Goal: Communication & Community: Participate in discussion

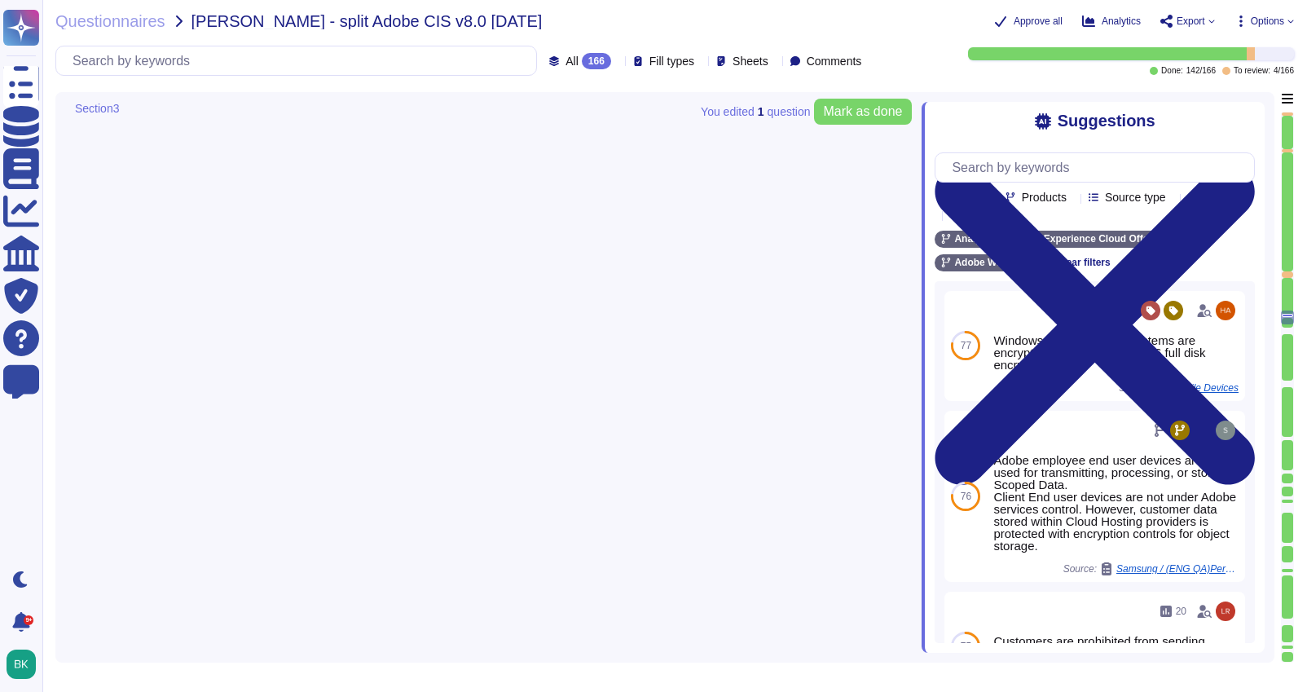
type textarea "Adobe maintains an inventory of system assets which are ingested into Splunk. A…"
type textarea "Account permissions must be based on the principle of least privilege. Logical …"
type textarea "N/A: Adobe employee end user devices are not used for transmitting, processing,…"
type textarea "Product teams at Adobe are required to document and maintain system functionali…"
type textarea "Removable media is not used to provide the service."
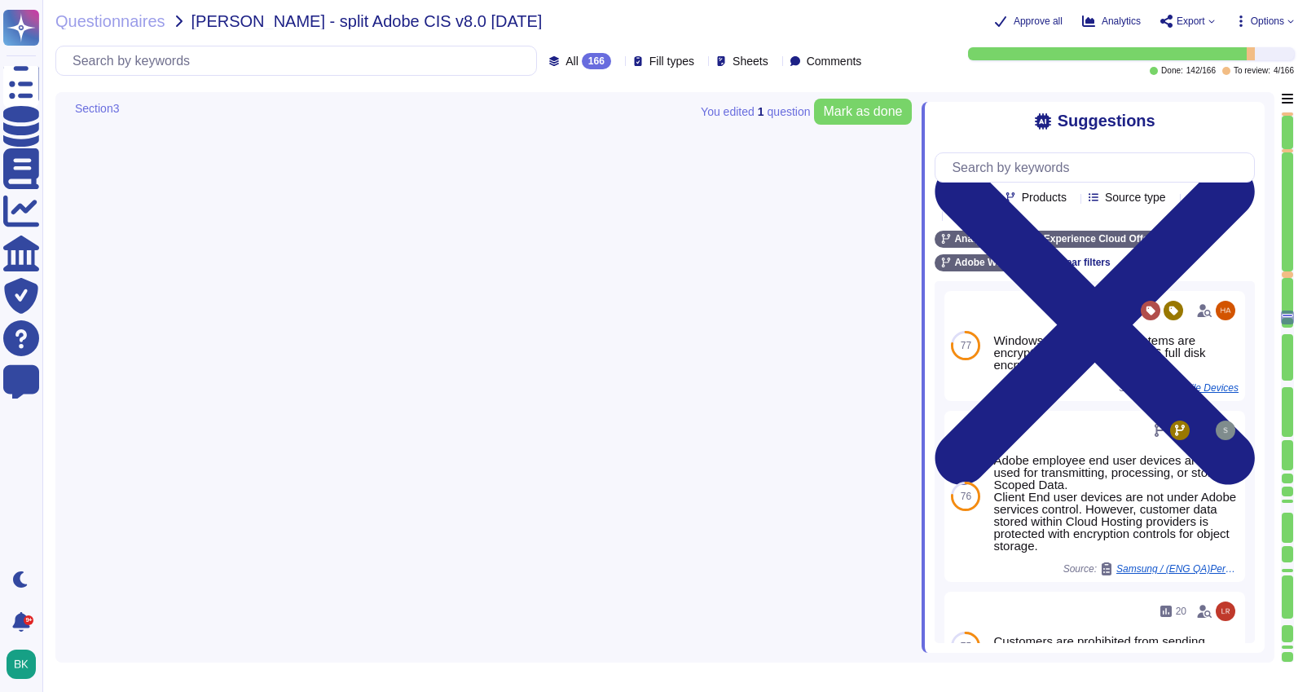
type textarea "Adobe utilizes AES-256 bit encryption at rest and TLS v1.2 or higher for data i…"
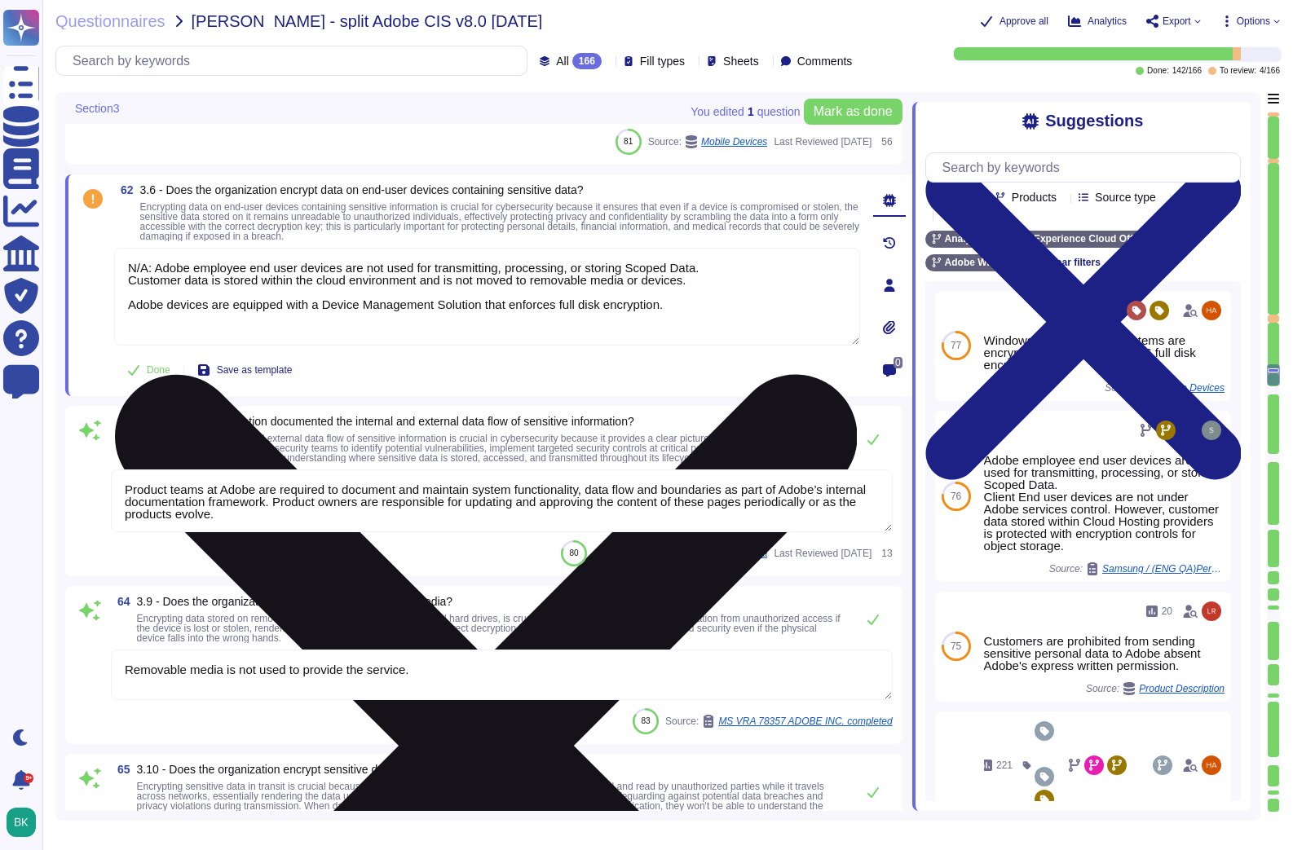
scroll to position [12406, 0]
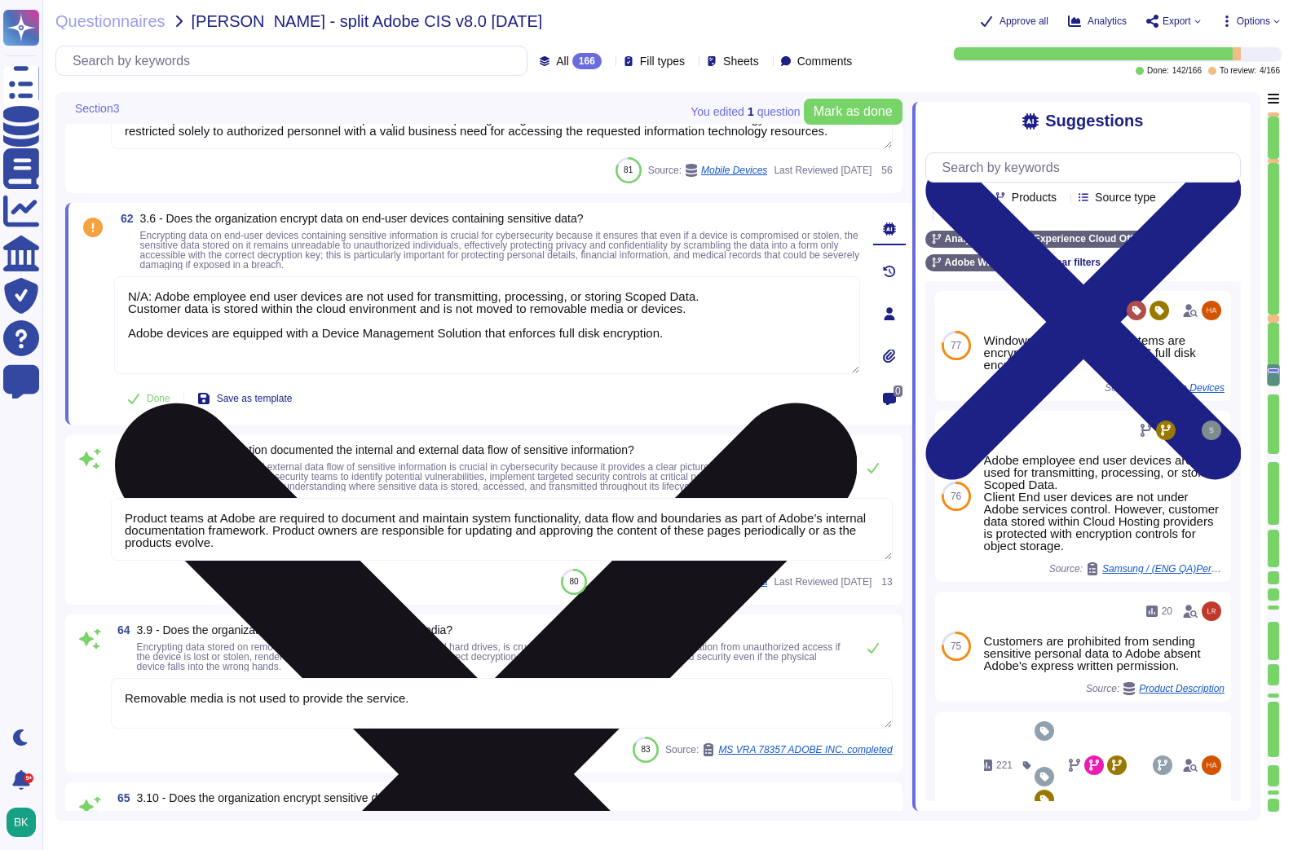
click at [709, 337] on textarea "N/A: Adobe employee end user devices are not used for transmitting, processing,…" at bounding box center [487, 325] width 746 height 98
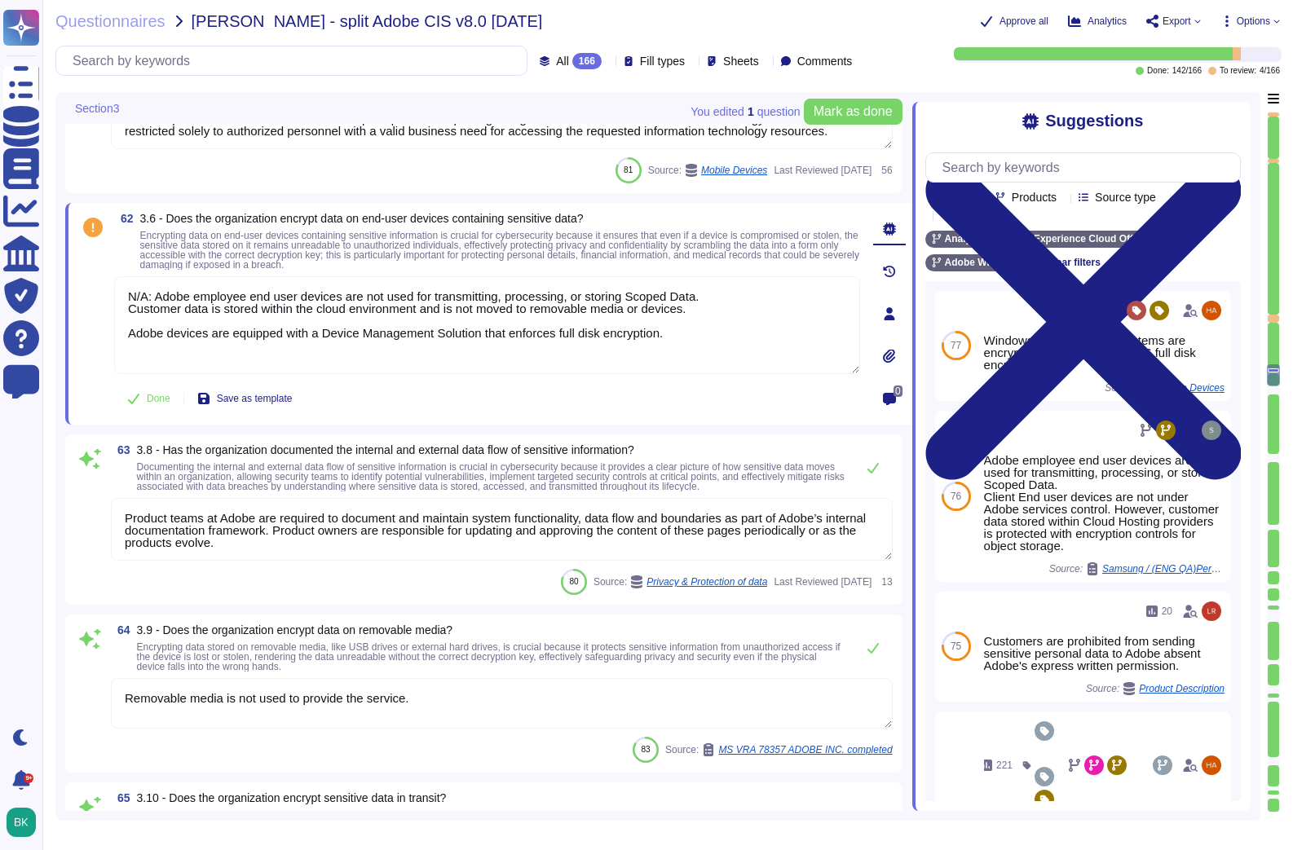
click at [699, 249] on span "Encrypting data on end-user devices containing sensitive information is crucial…" at bounding box center [499, 250] width 719 height 41
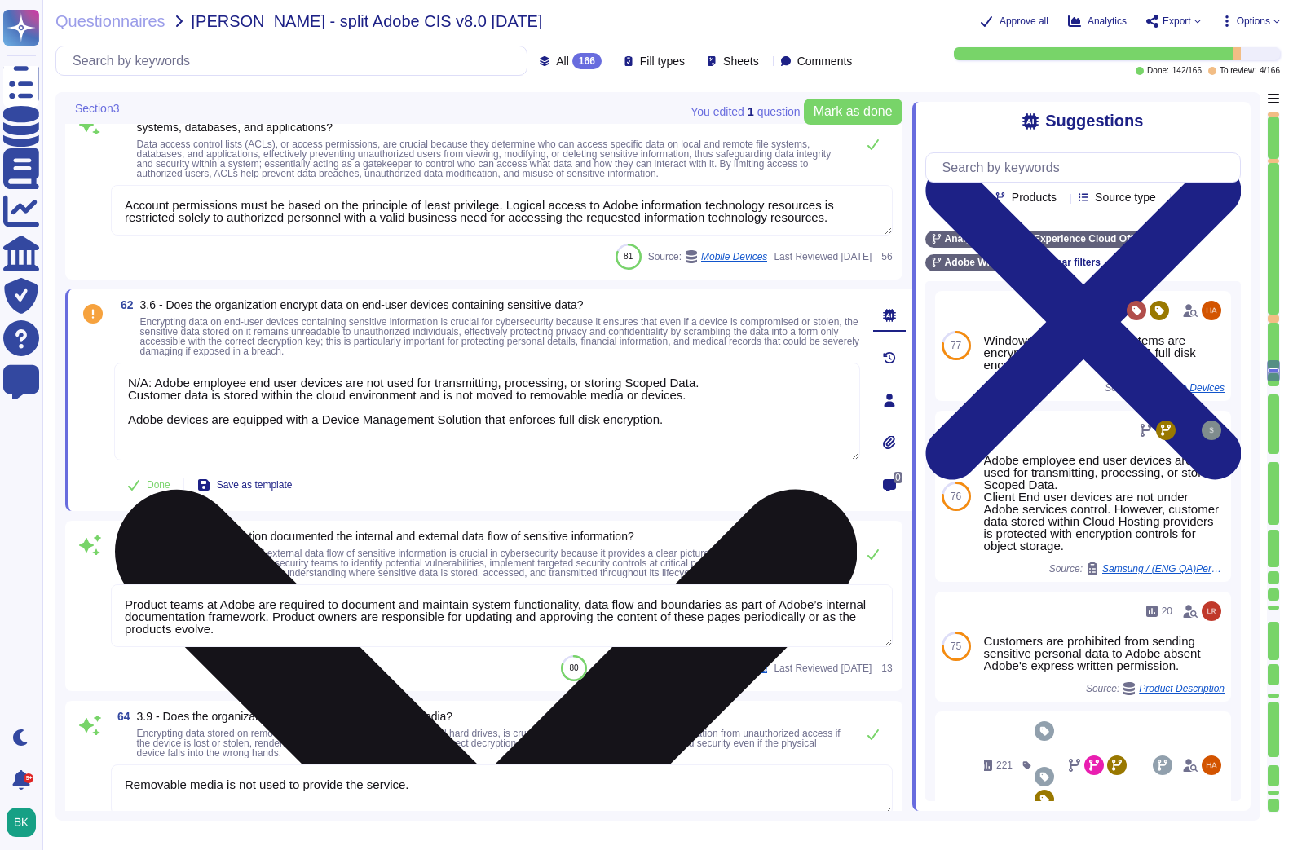
type textarea "Lorem ips d Sita Consecteturadi eli Seddoeiu Temporin utlaboree dolo magnaali. …"
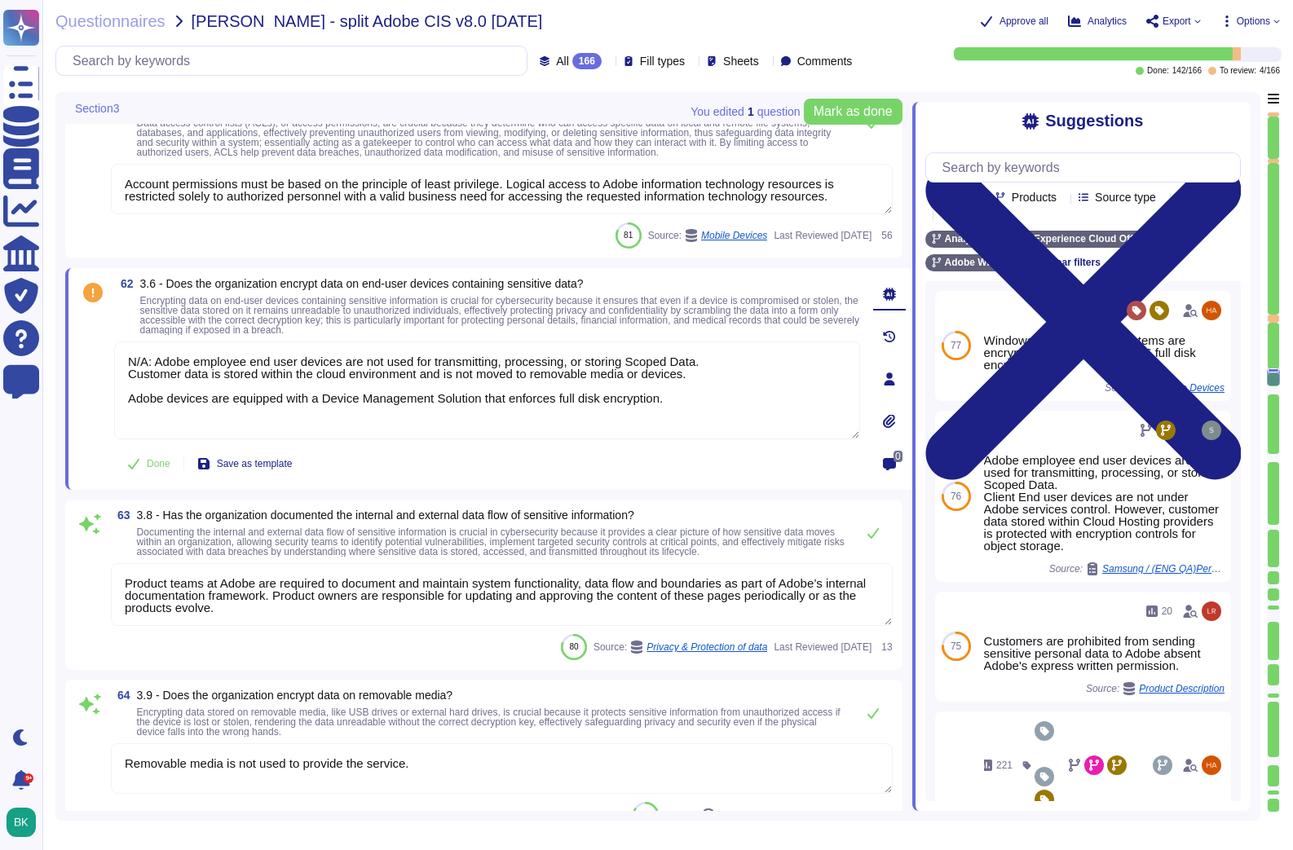
type textarea "Removable media is not used to provide the service."
type textarea "Adobe utilizes AES-256 bit encryption at rest and TLS v1.2 or higher for data i…"
type textarea "Yes Adobe relies on its current endpoint security stack, which includes Workspa…"
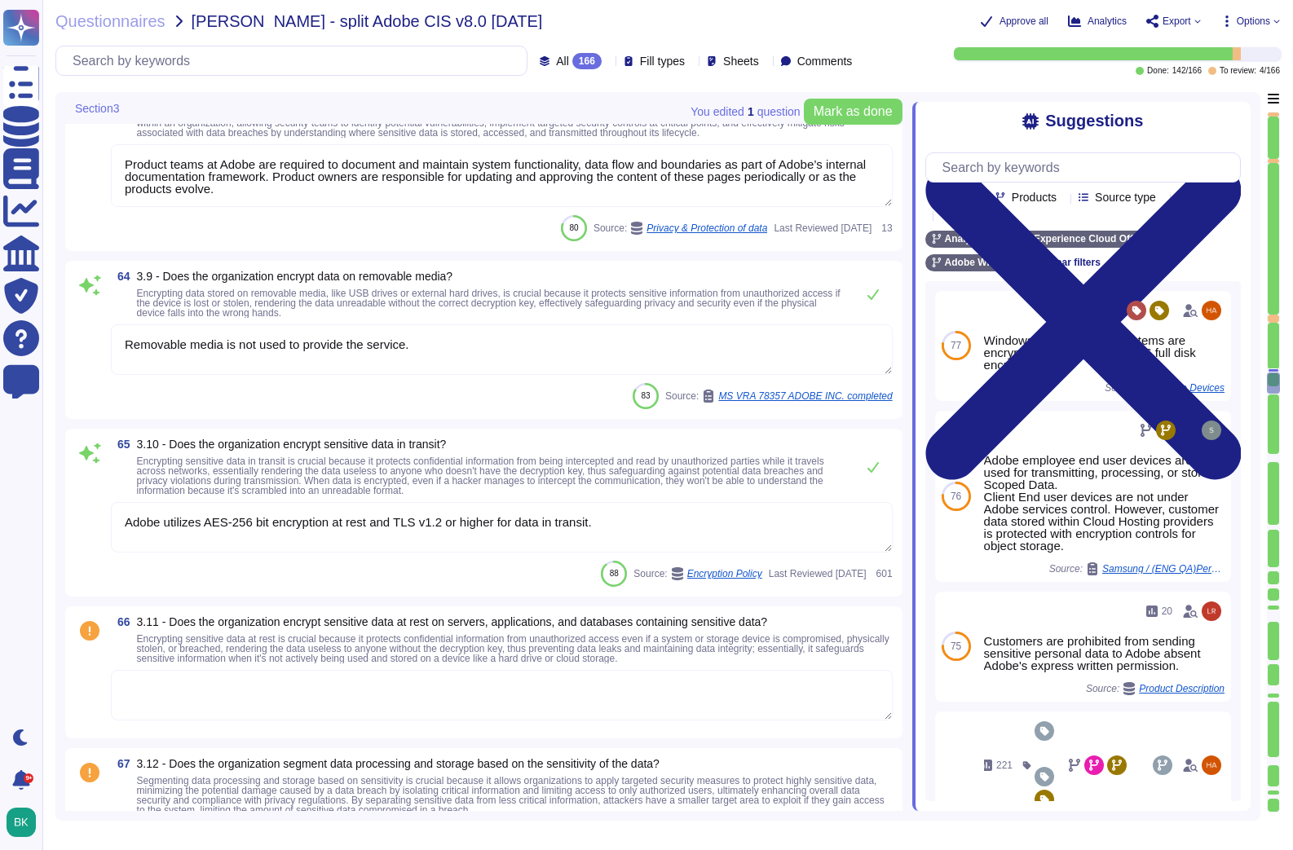
type textarea "Teams and services must define processes for configuring and maintaining networ…"
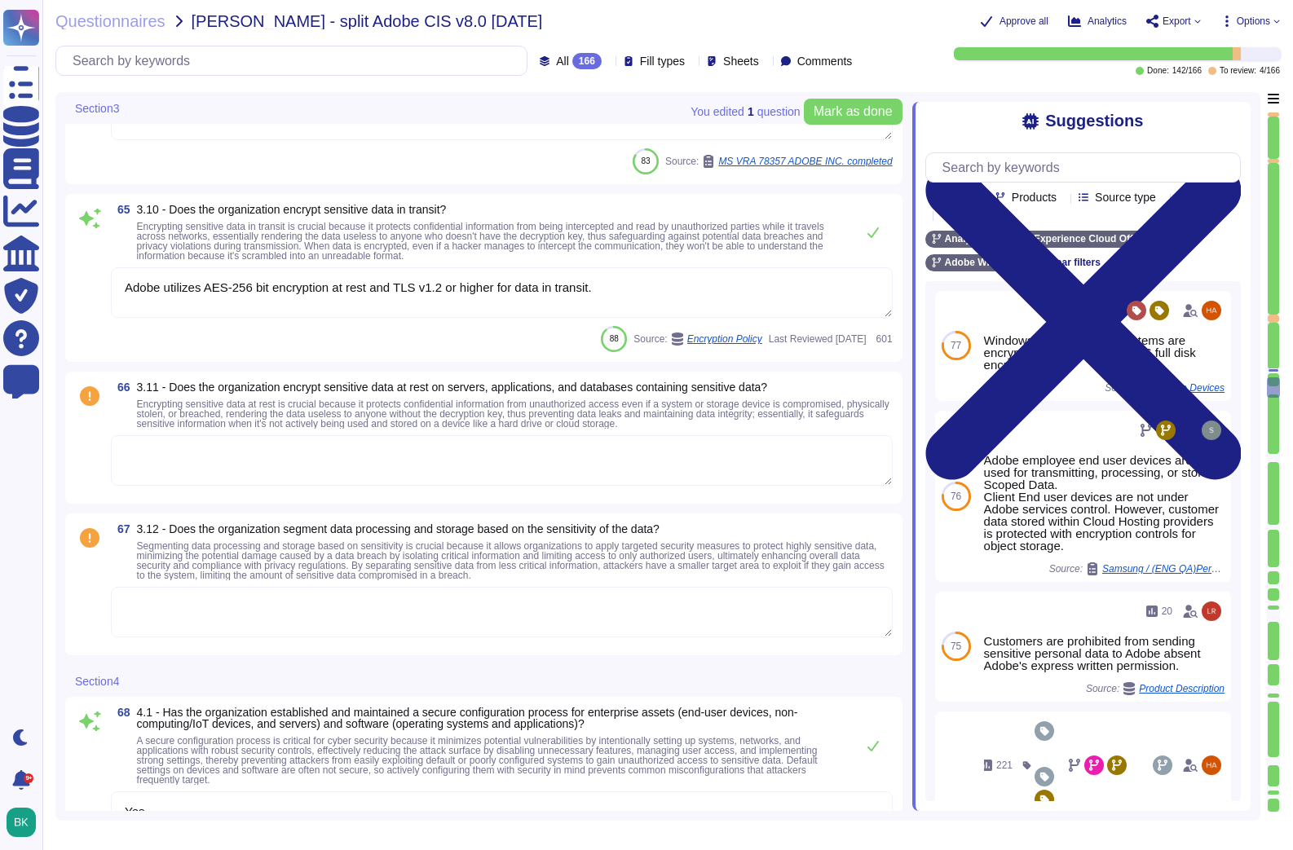
type textarea "The Adobe Admin Console supports several password protection levels and policie…"
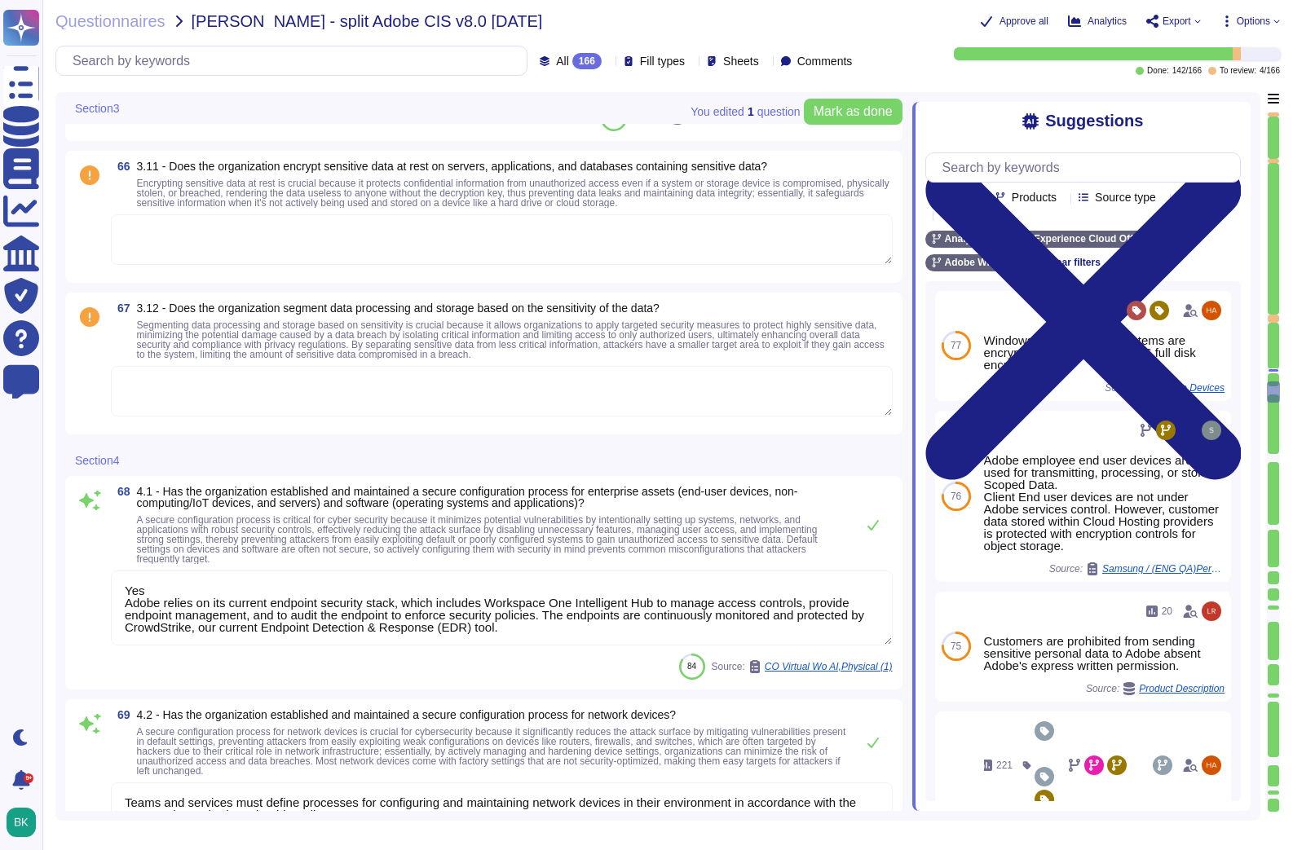
type textarea "Host-based and network firewalls are in place, as well as strict firewall polic…"
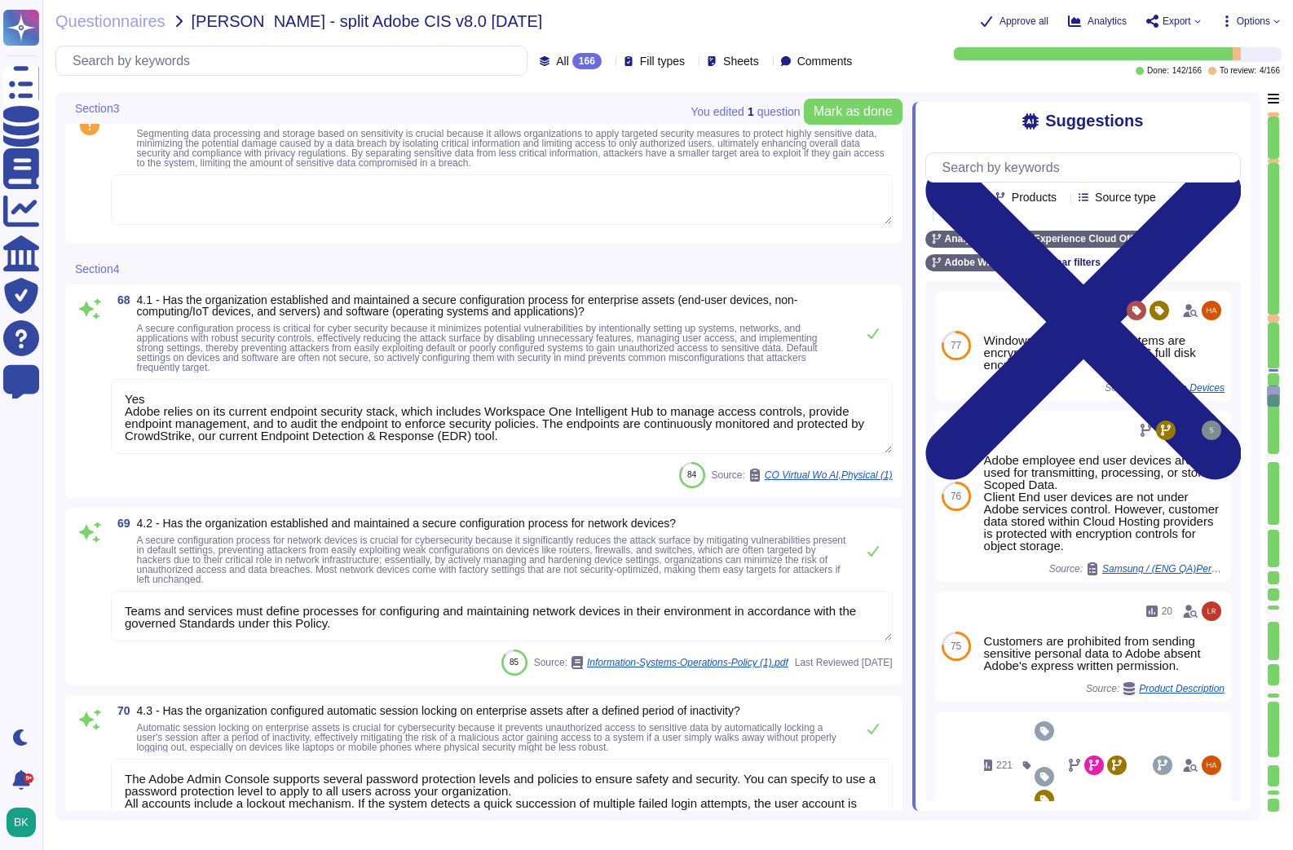
scroll to position [13392, 0]
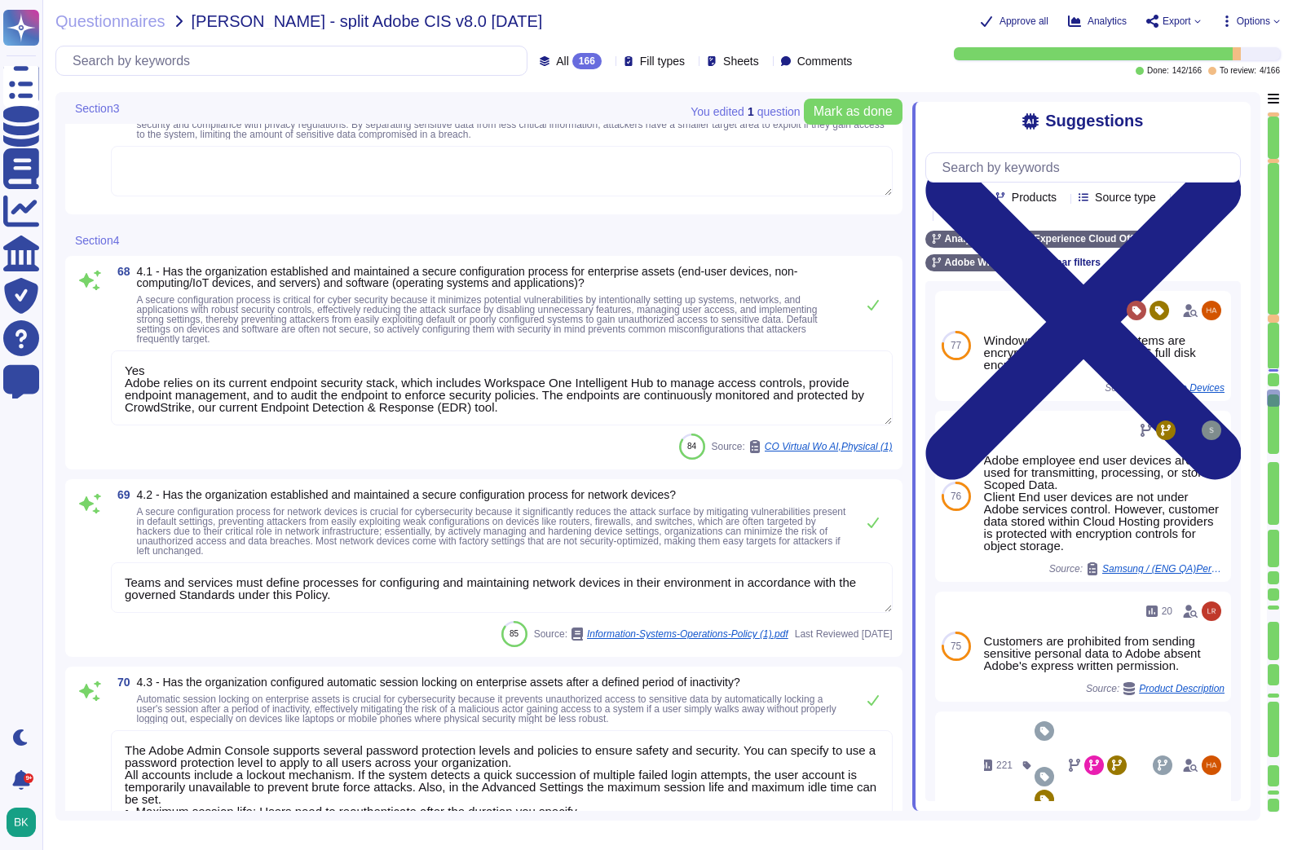
type textarea "Host-based firewalls are enabled on all end user machines and set to deny all i…"
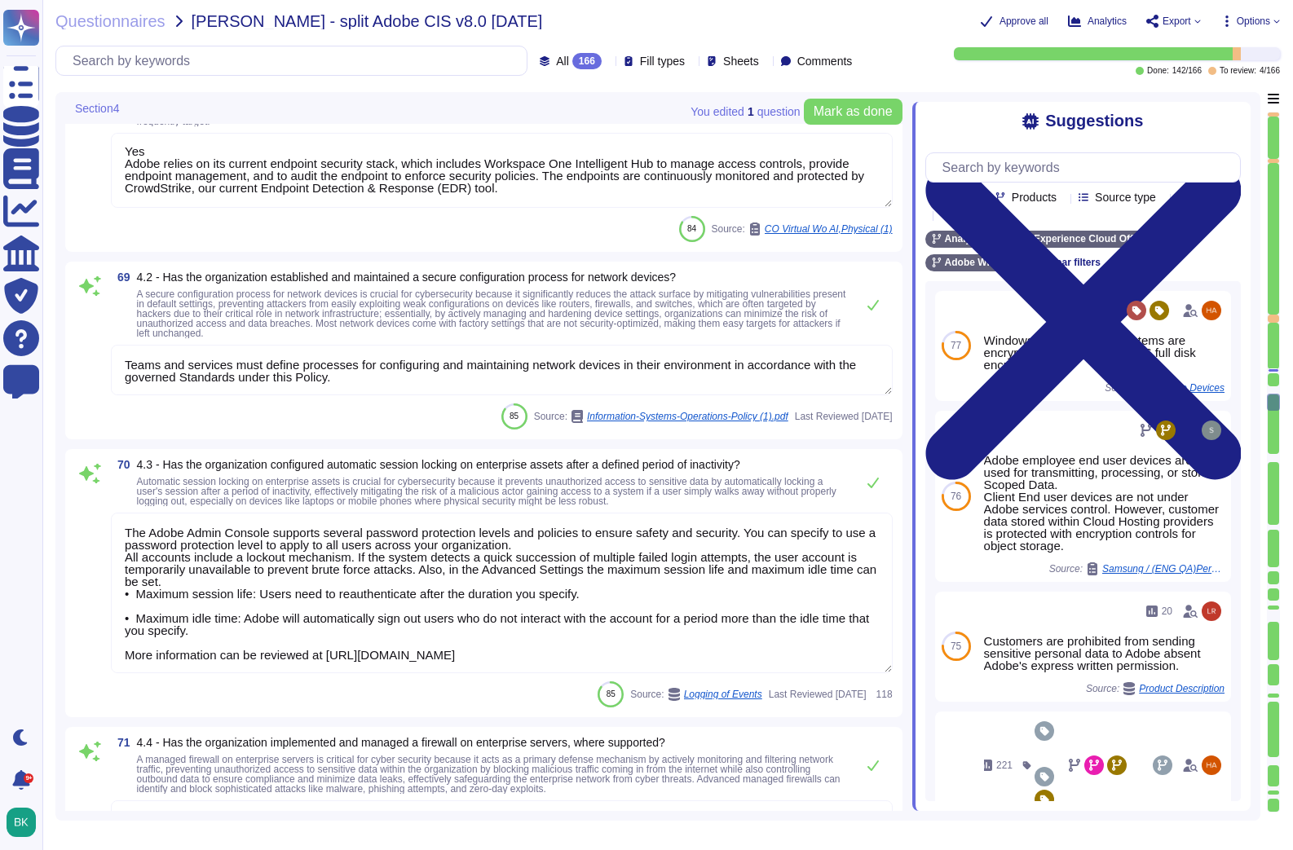
type textarea "Data must be accessed and saved from a trusted Adobe-owned data store (for exam…"
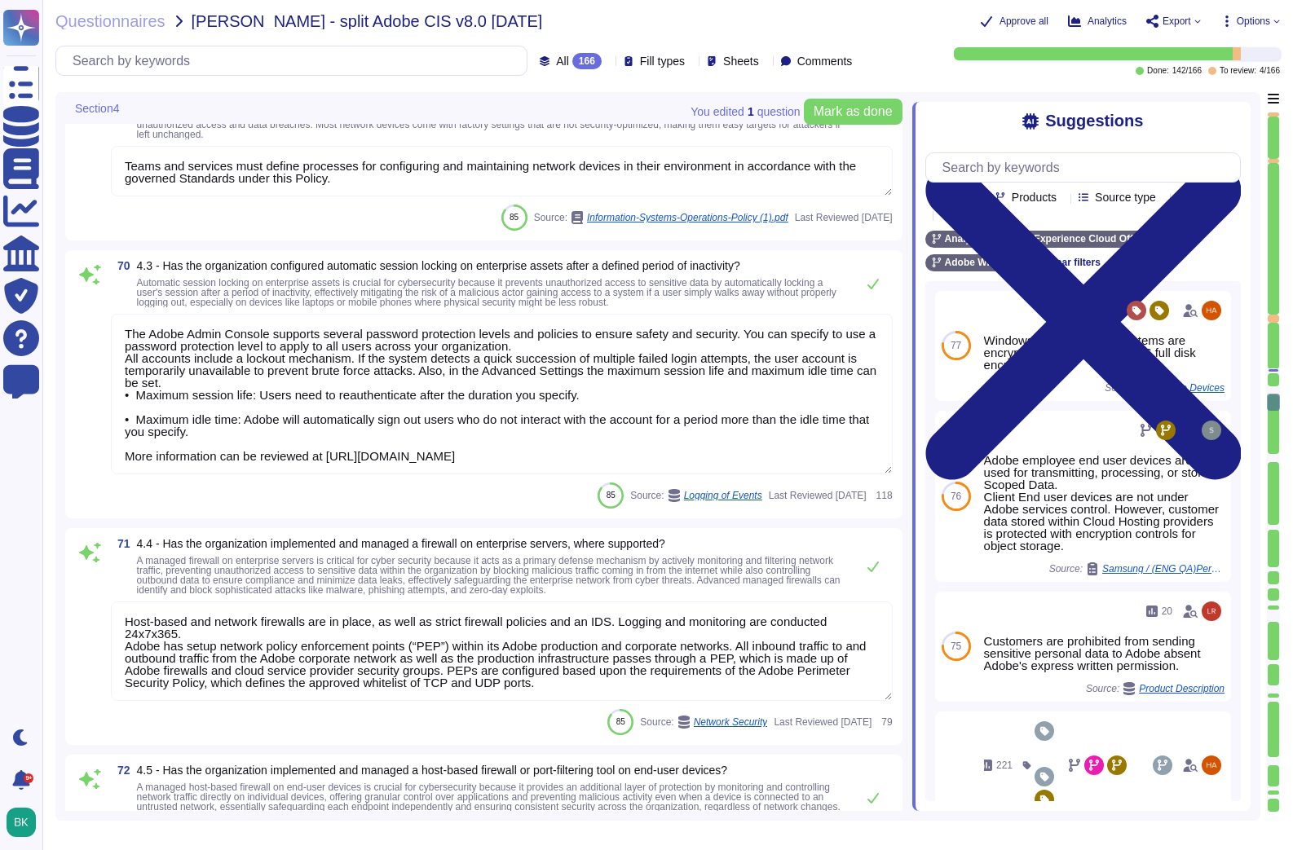
scroll to position [13834, 0]
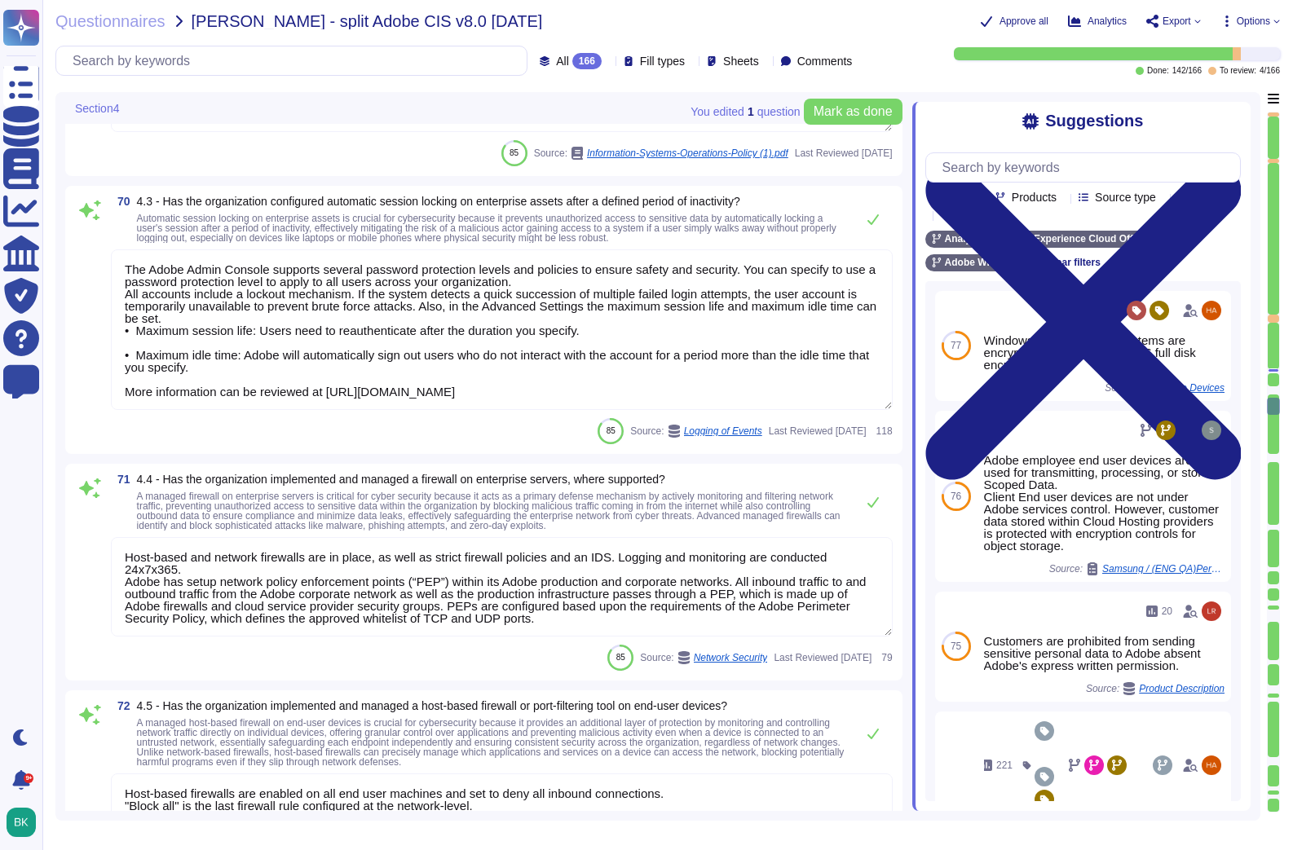
type textarea "Adobe runs its own DNS infrastructure for all *. adobe domains. We now have ful…"
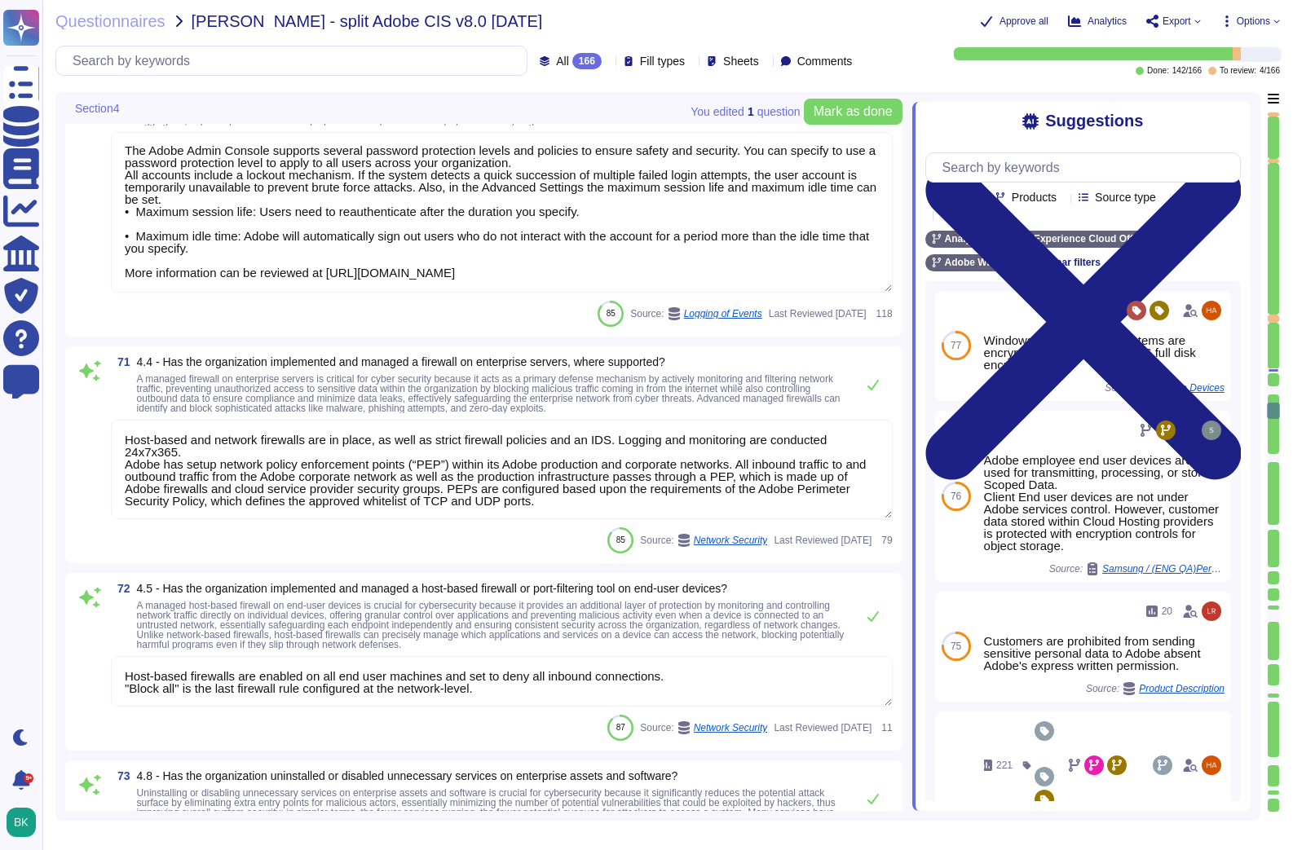
type textarea "Adobe does not disclose the number of failed logins required to trigger a tempo…"
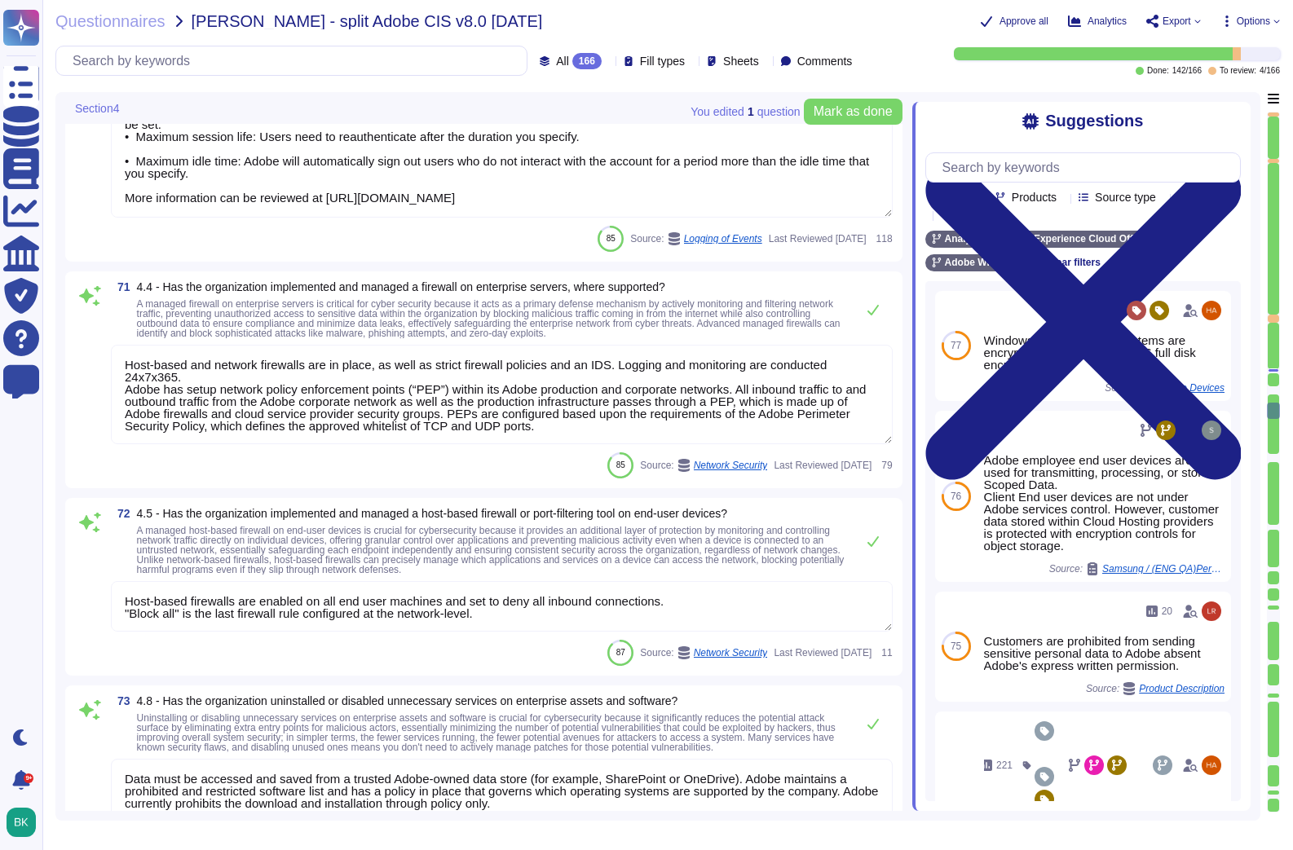
scroll to position [14028, 0]
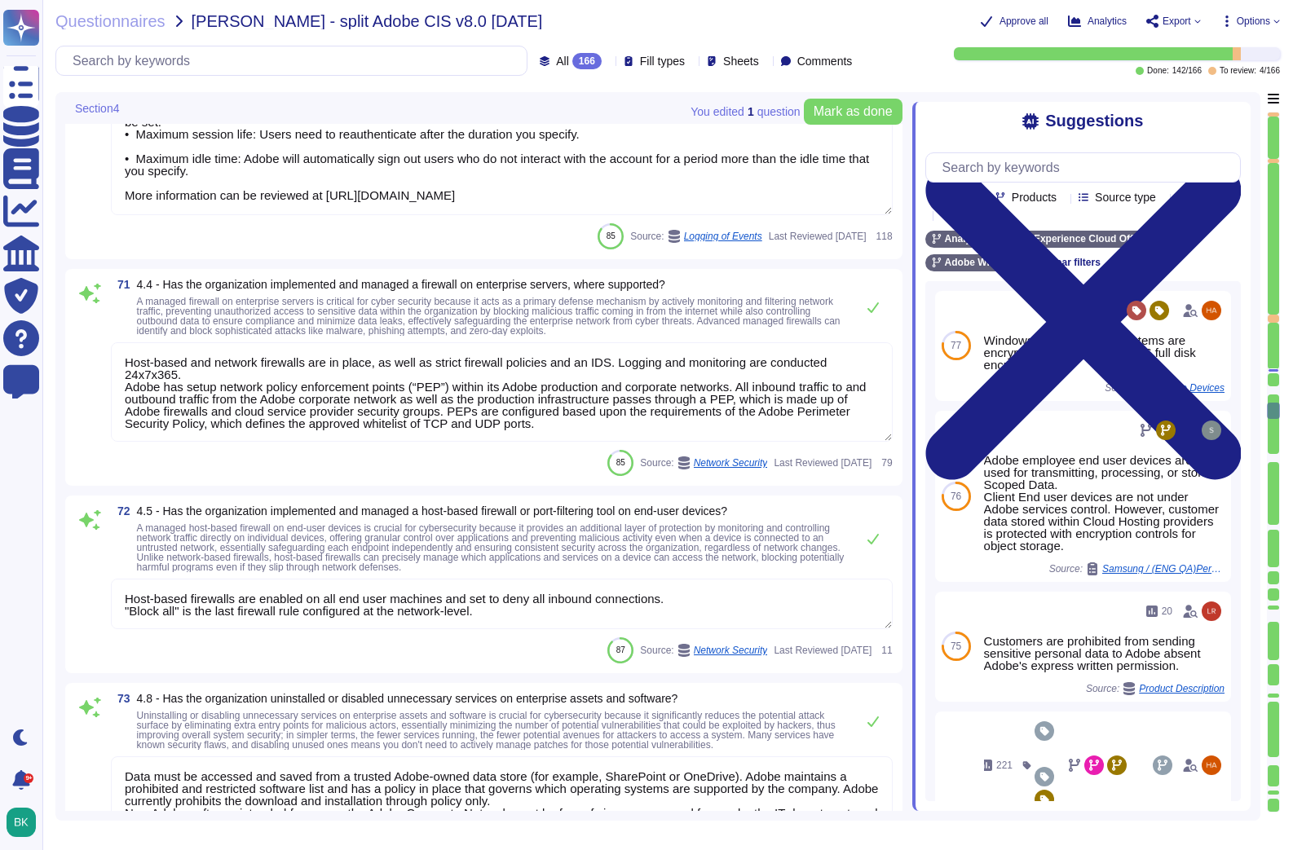
click at [690, 392] on textarea "Host-based and network firewalls are in place, as well as strict firewall polic…" at bounding box center [502, 391] width 782 height 99
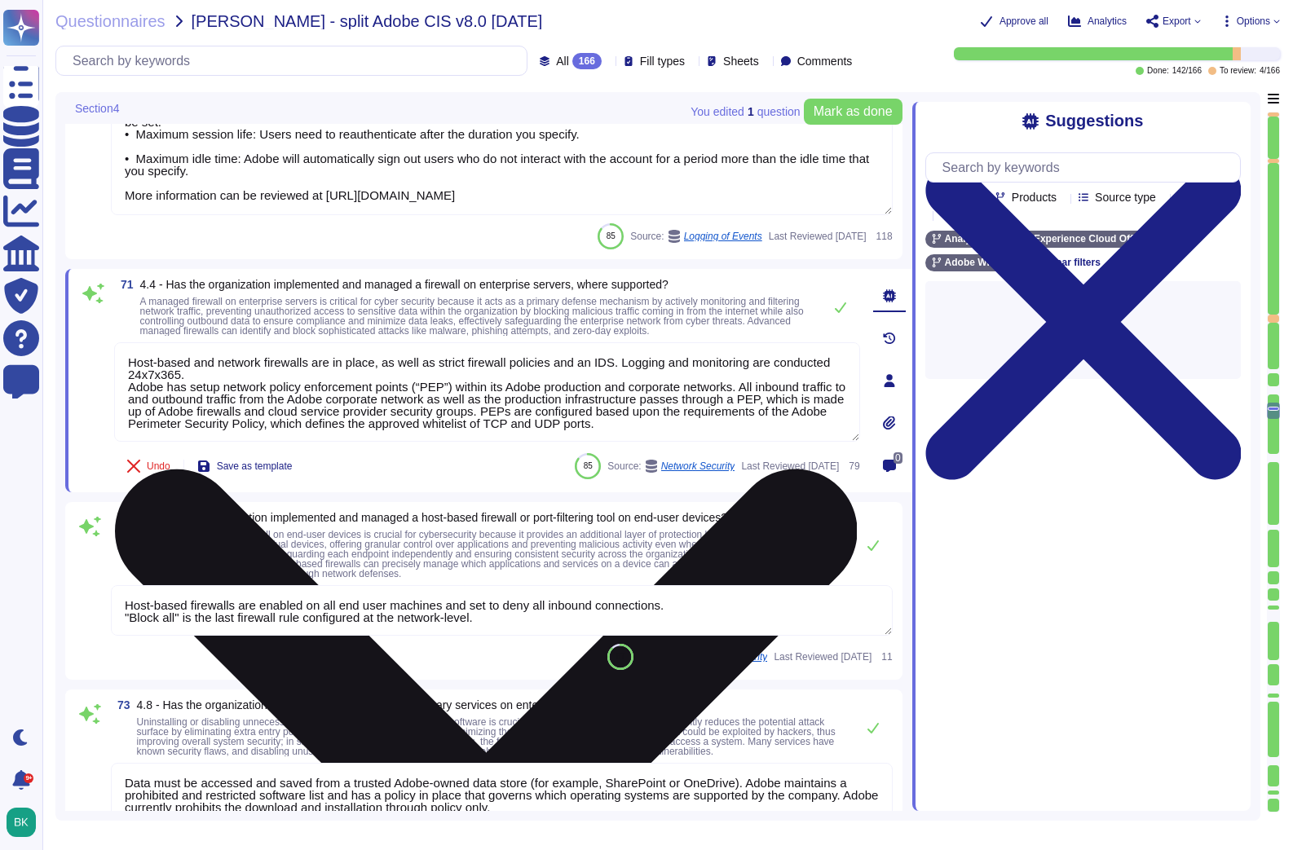
type textarea "Adobe does not disclose the number of failed logins required to trigger a tempo…"
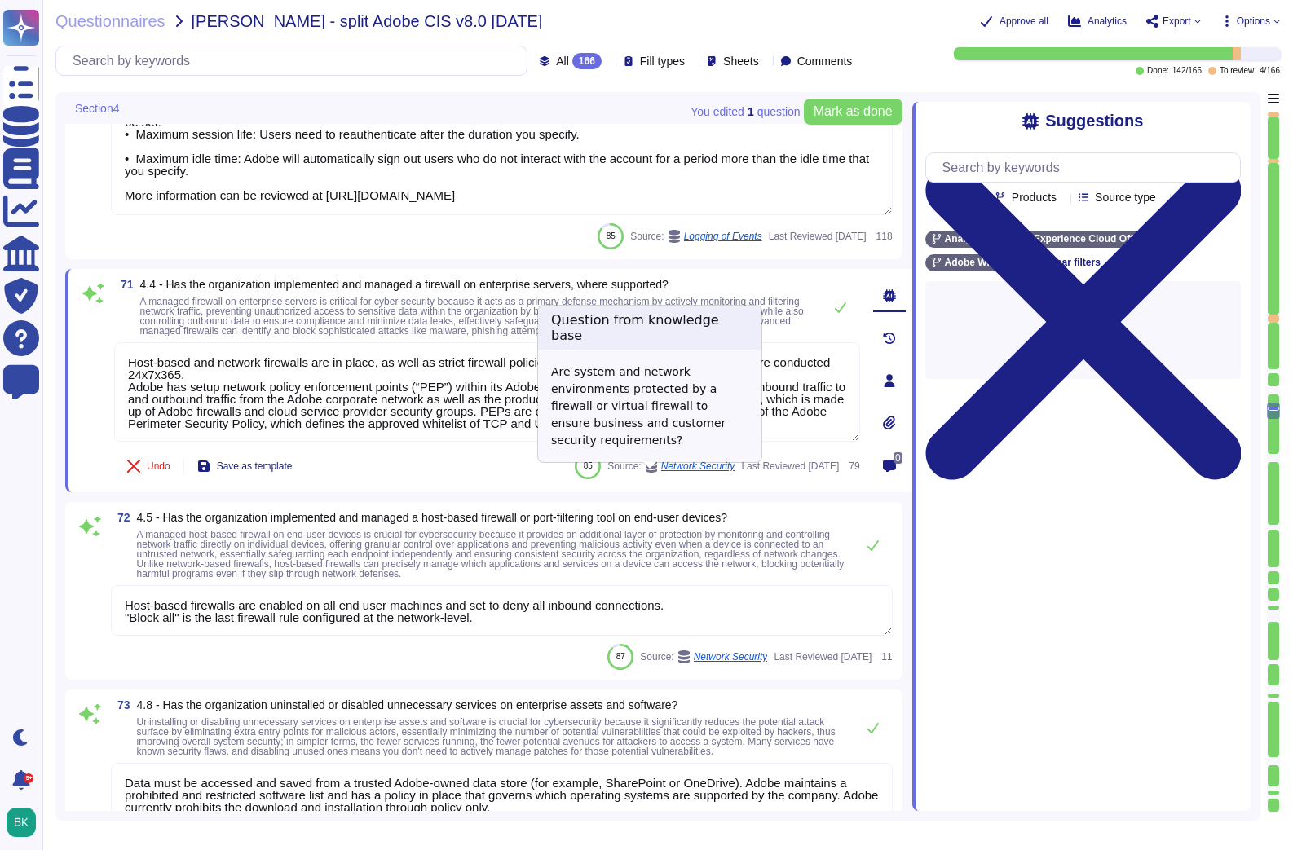
click at [661, 471] on span "Network Security" at bounding box center [698, 466] width 74 height 10
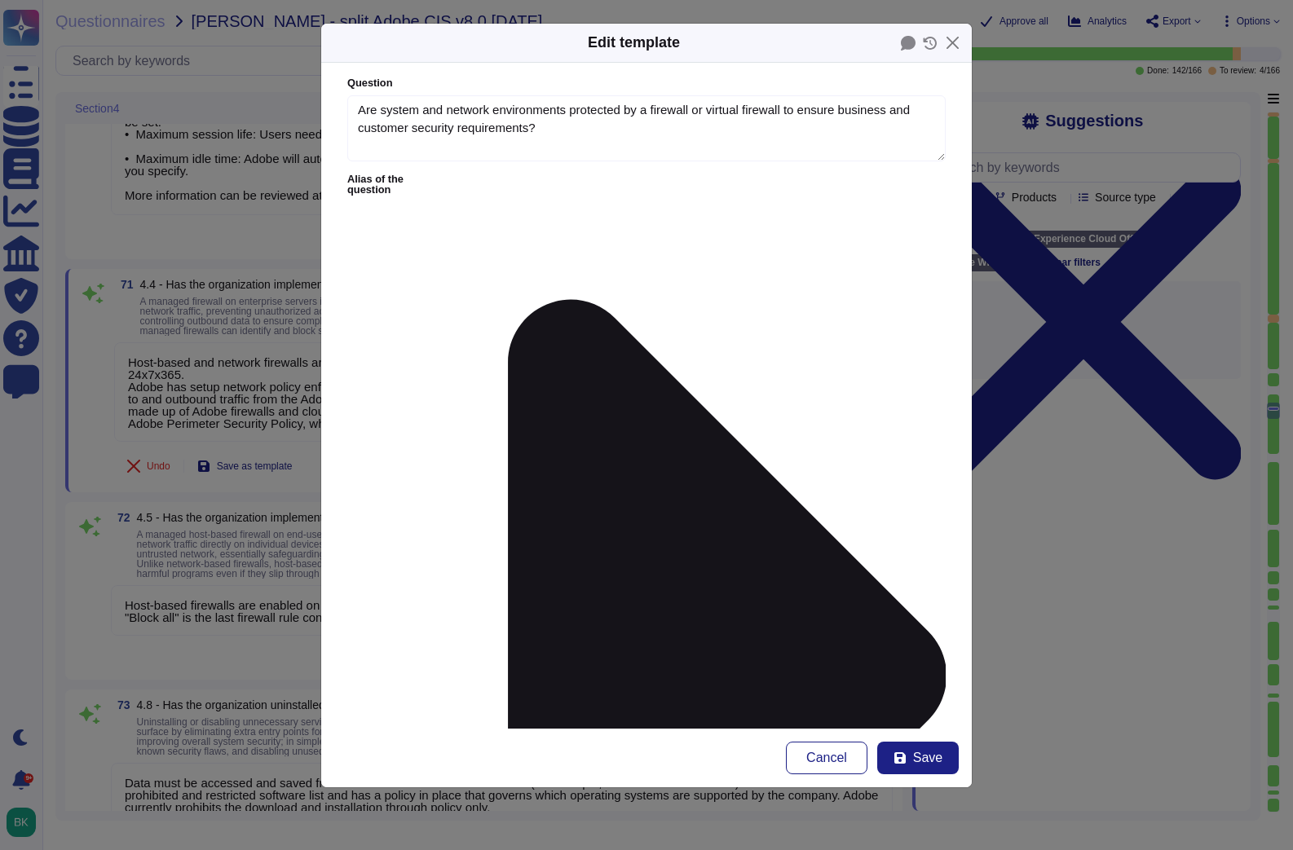
type textarea "Are system and network environments protected by a firewall or virtual firewall…"
type textarea "Host-based and network firewalls are in place, as well as strict firewall polic…"
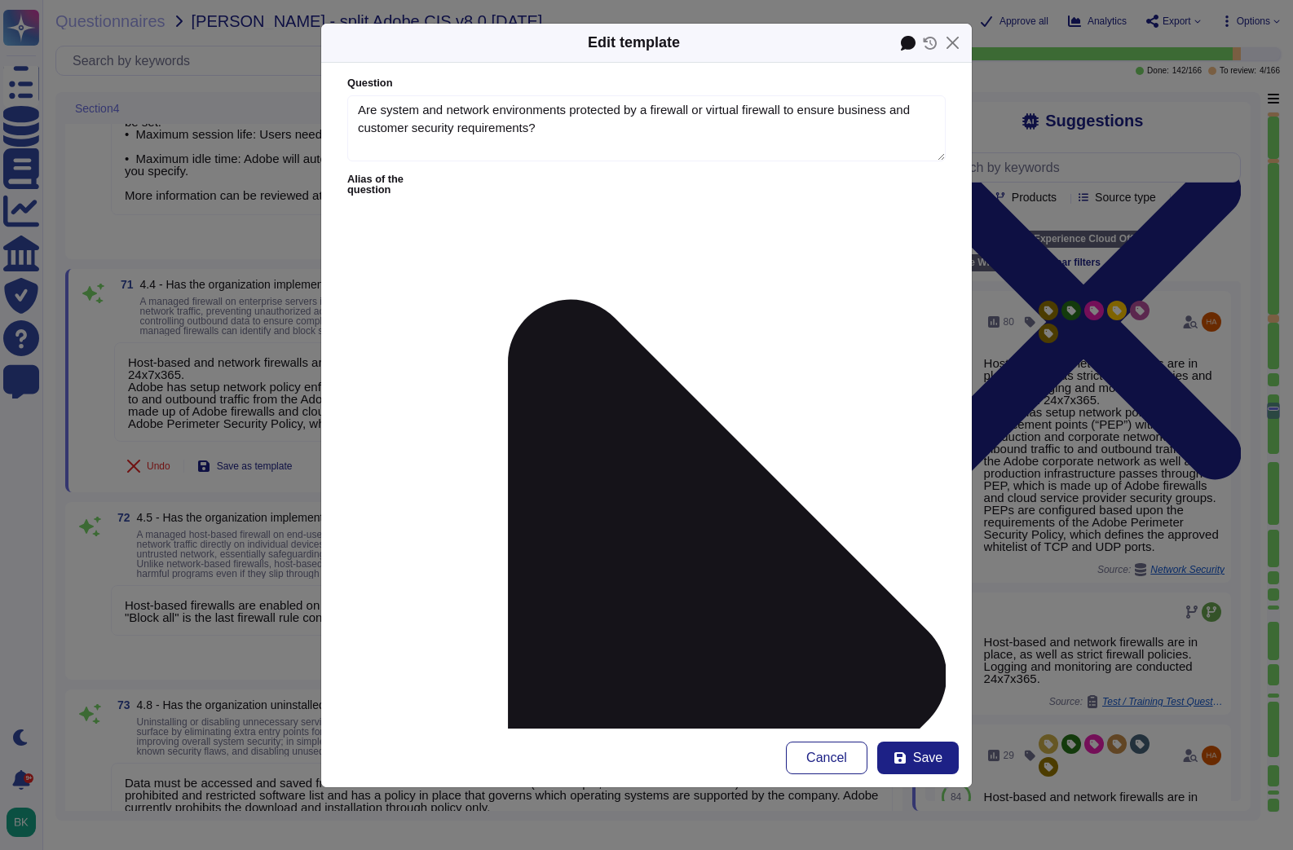
click at [907, 45] on icon at bounding box center [908, 43] width 15 height 15
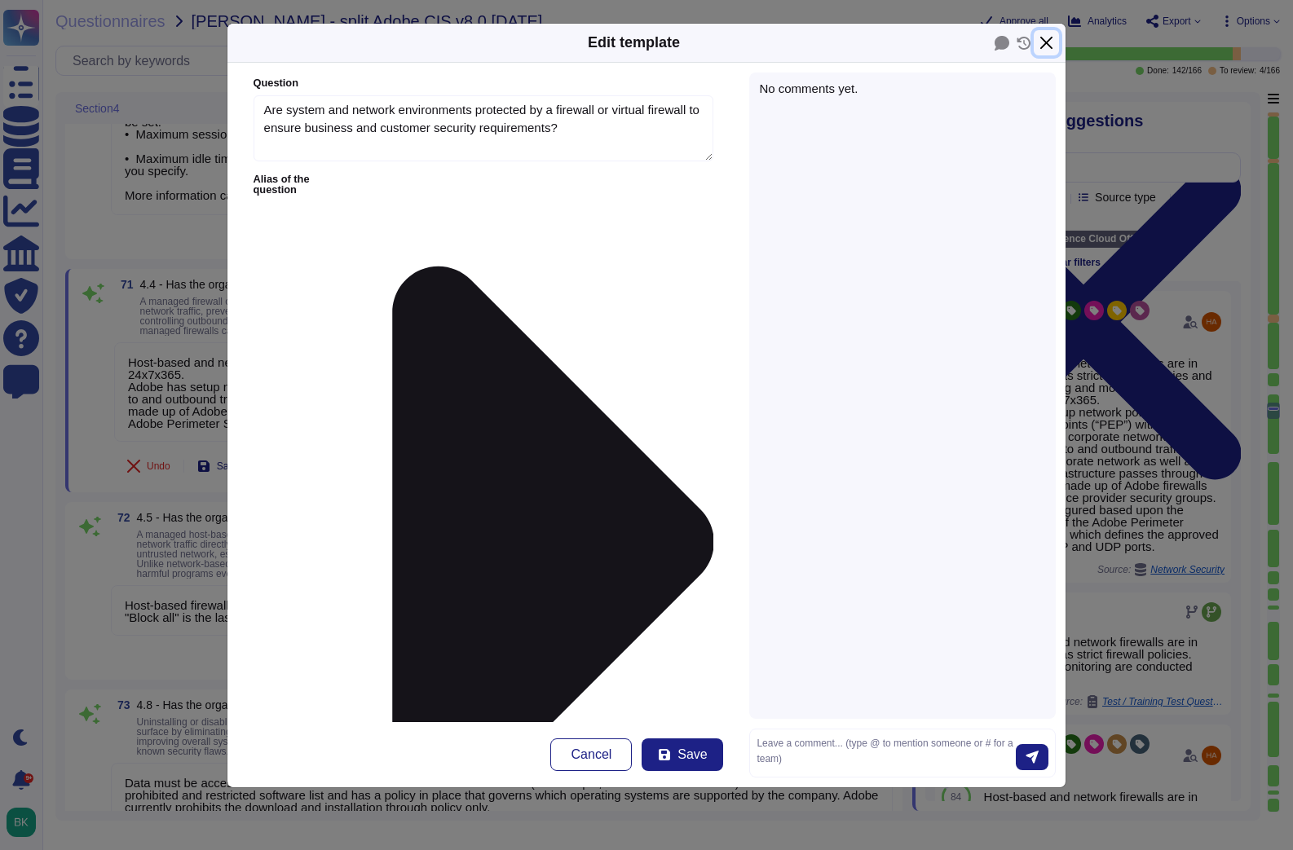
click at [1052, 46] on button "Close" at bounding box center [1046, 42] width 25 height 25
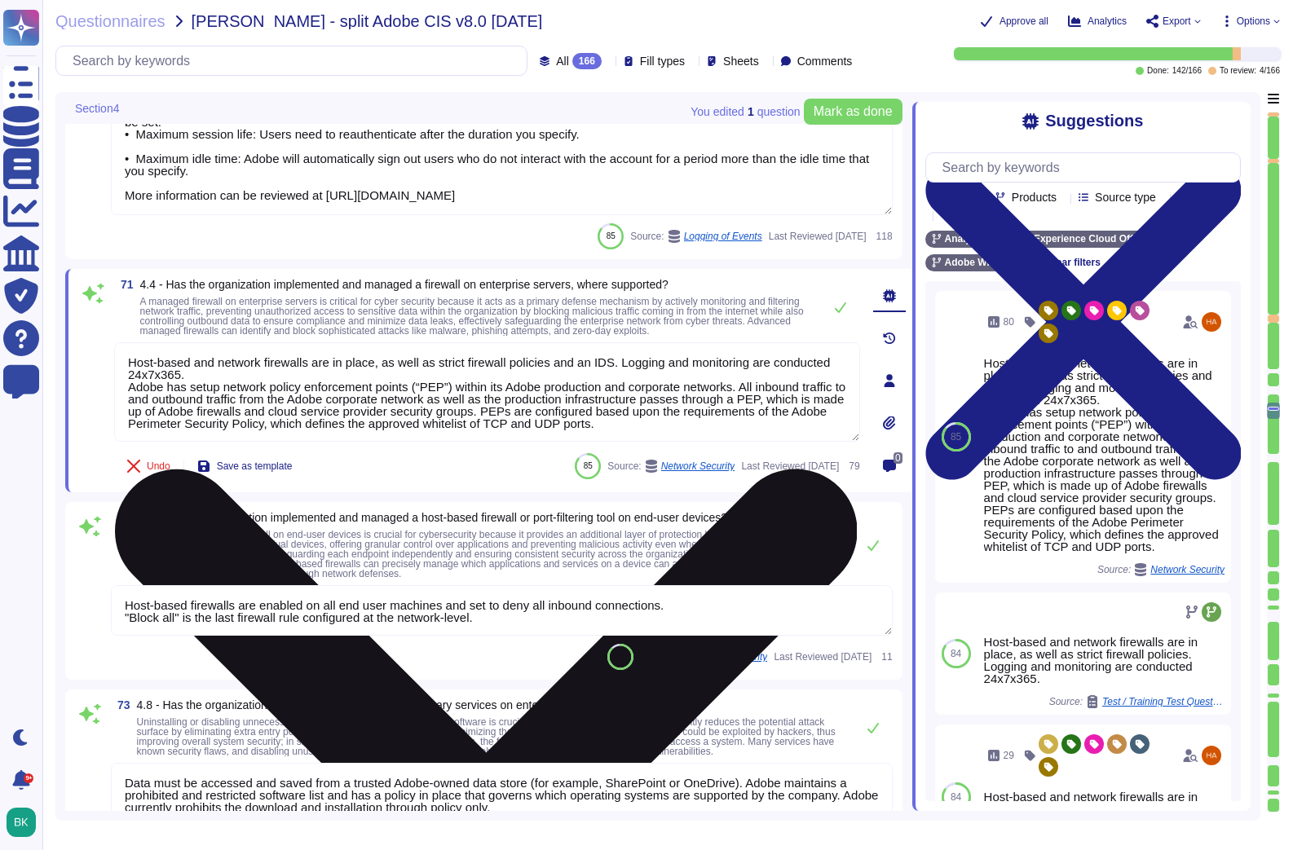
scroll to position [2, 0]
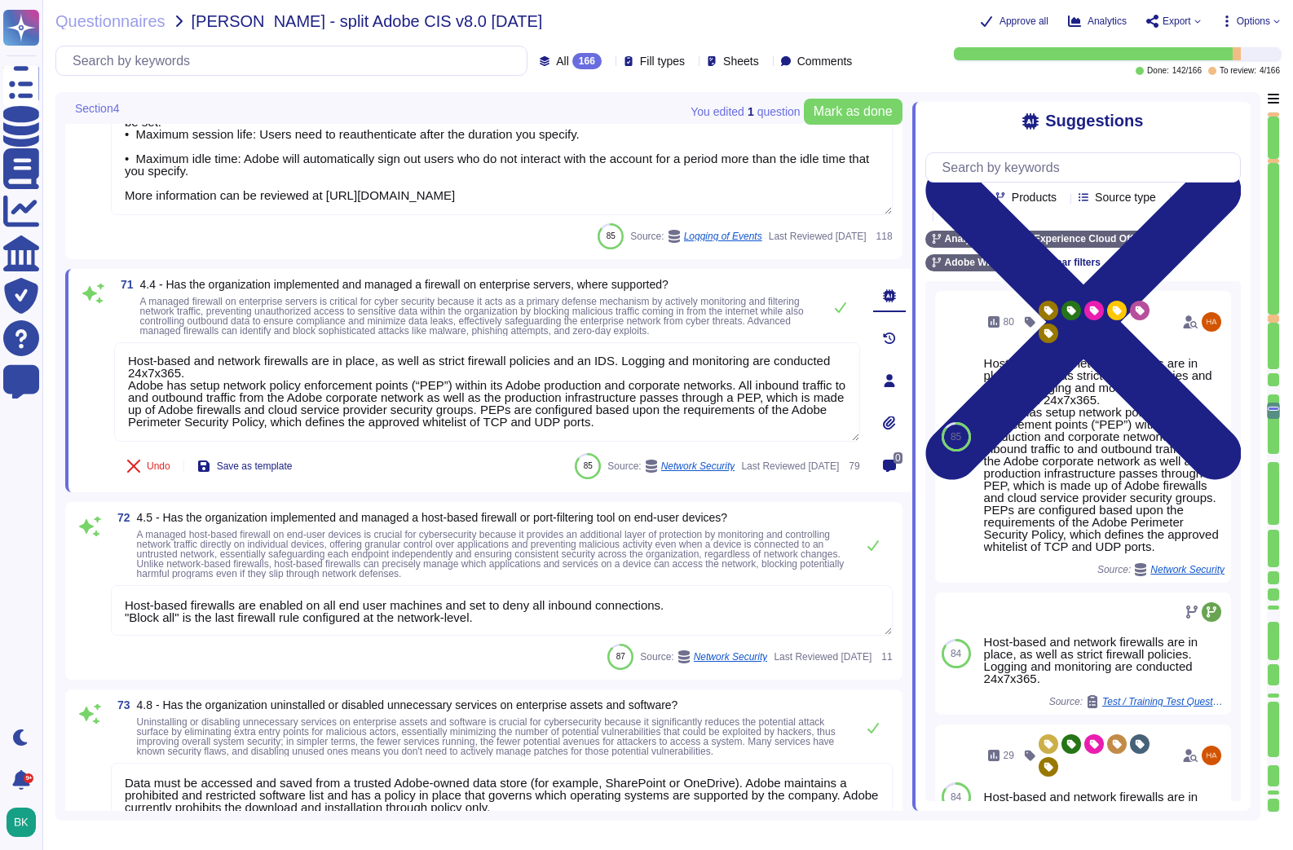
drag, startPoint x: 450, startPoint y: 324, endPoint x: 492, endPoint y: 345, distance: 46.7
click at [450, 324] on span "A managed firewall on enterprise servers is critical for cyber security because…" at bounding box center [472, 316] width 664 height 41
click at [893, 470] on icon at bounding box center [889, 466] width 13 height 13
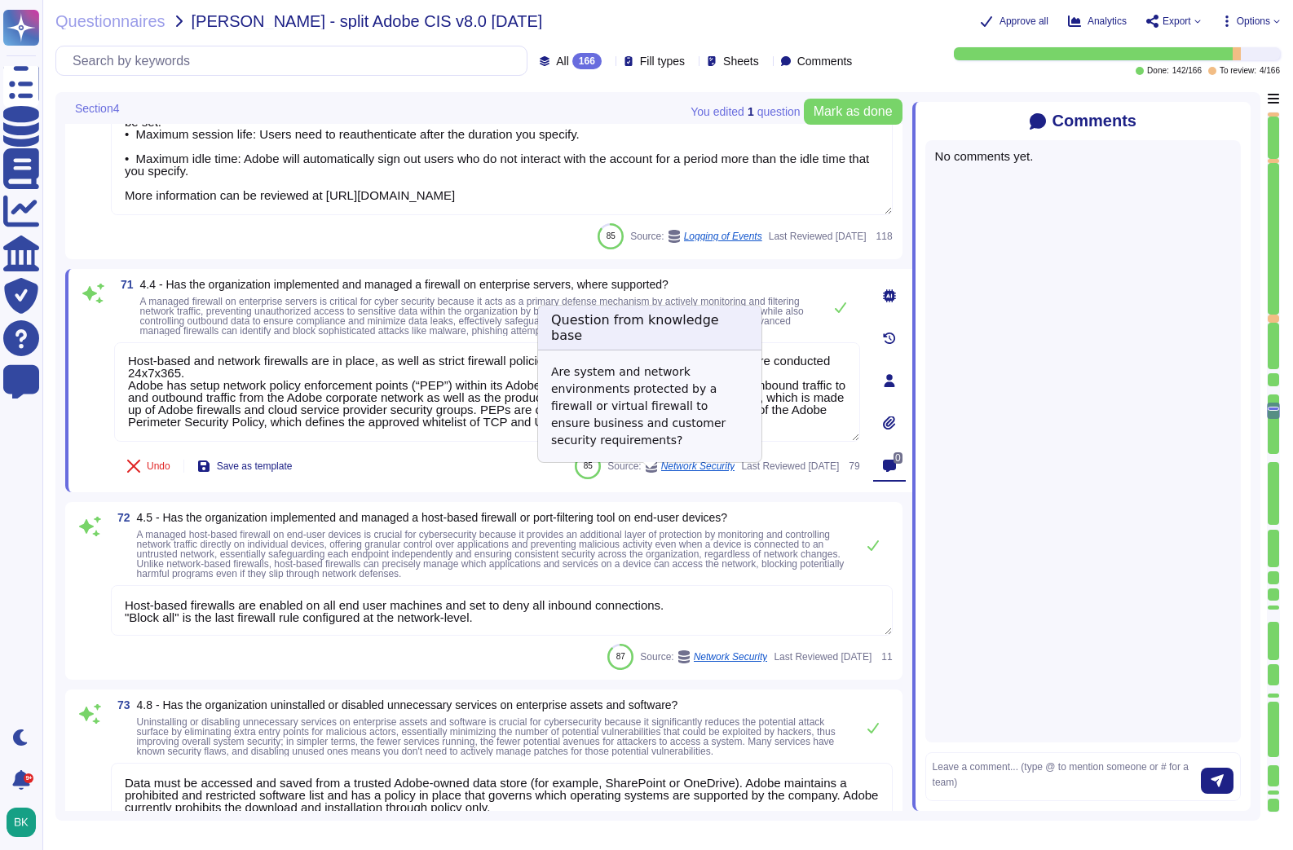
click at [664, 471] on span "Network Security" at bounding box center [698, 466] width 74 height 10
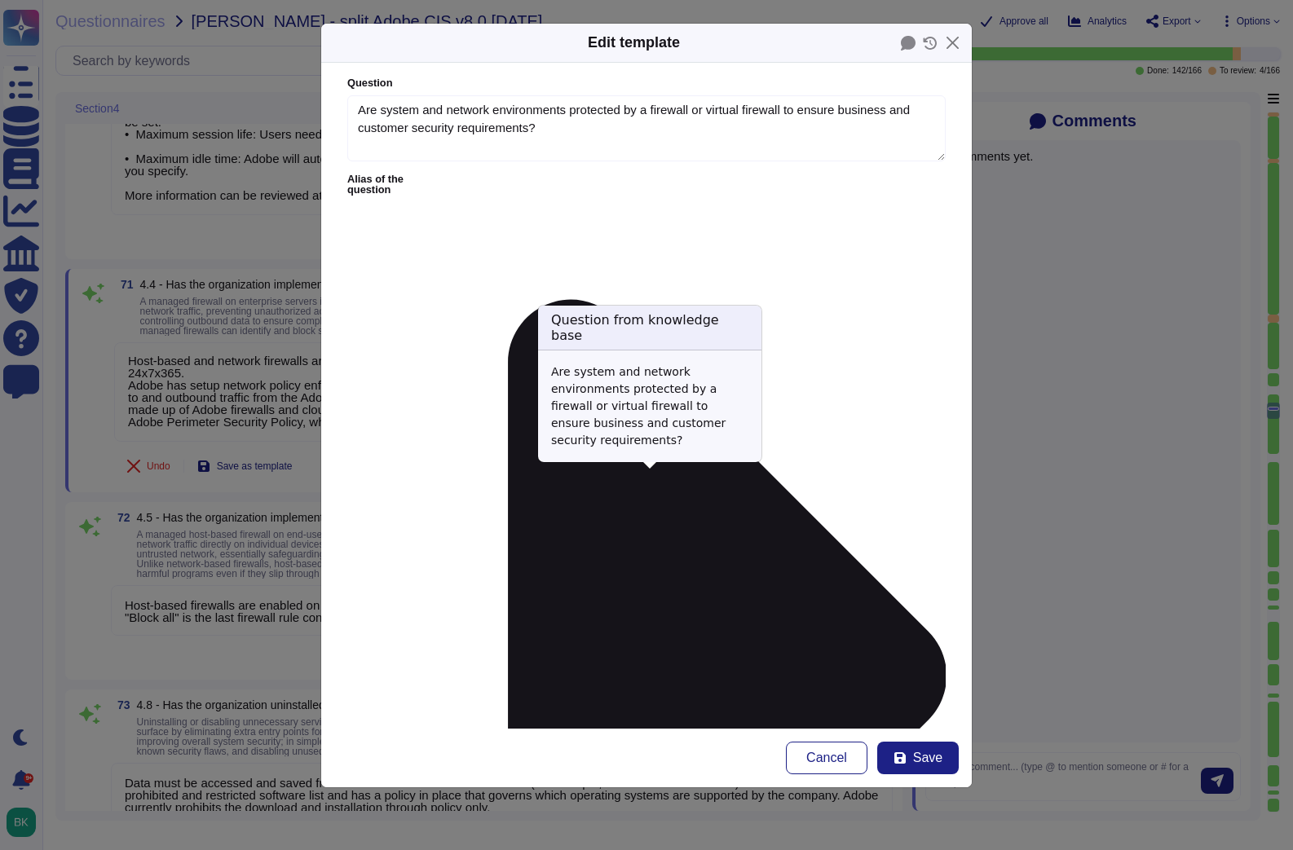
type textarea "Are system and network environments protected by a firewall or virtual firewall…"
type textarea "Host-based and network firewalls are in place, as well as strict firewall polic…"
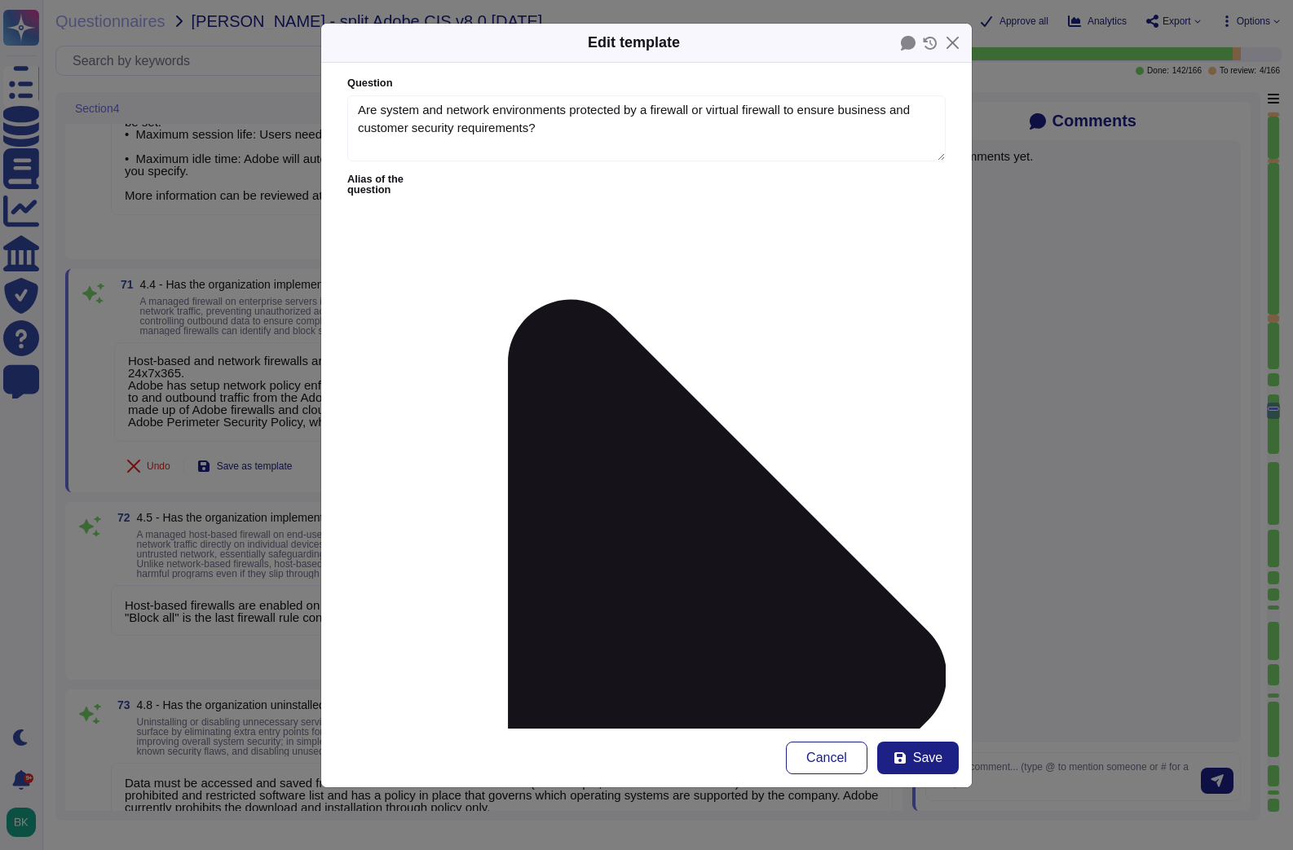
click at [907, 46] on icon at bounding box center [908, 43] width 15 height 15
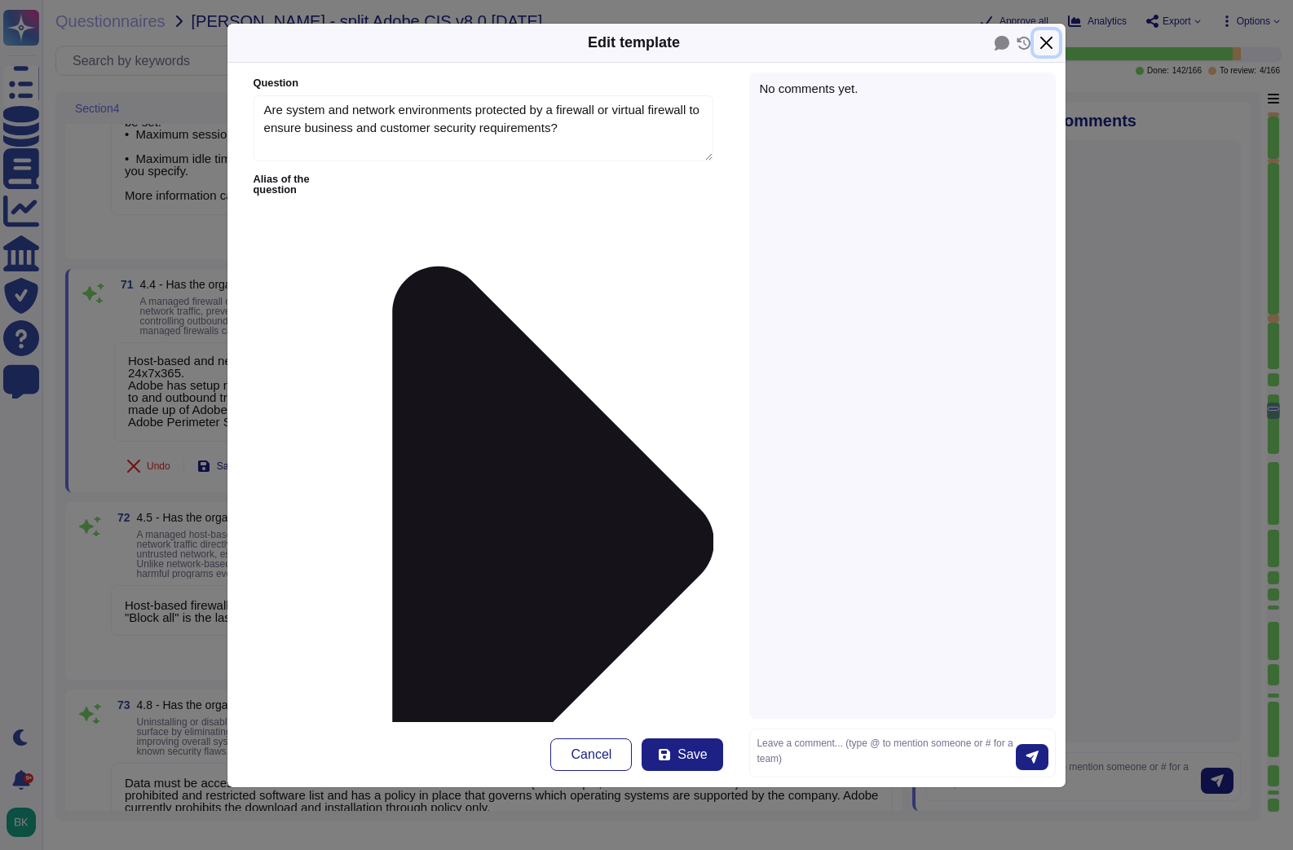
click at [1042, 44] on button "Close" at bounding box center [1046, 42] width 25 height 25
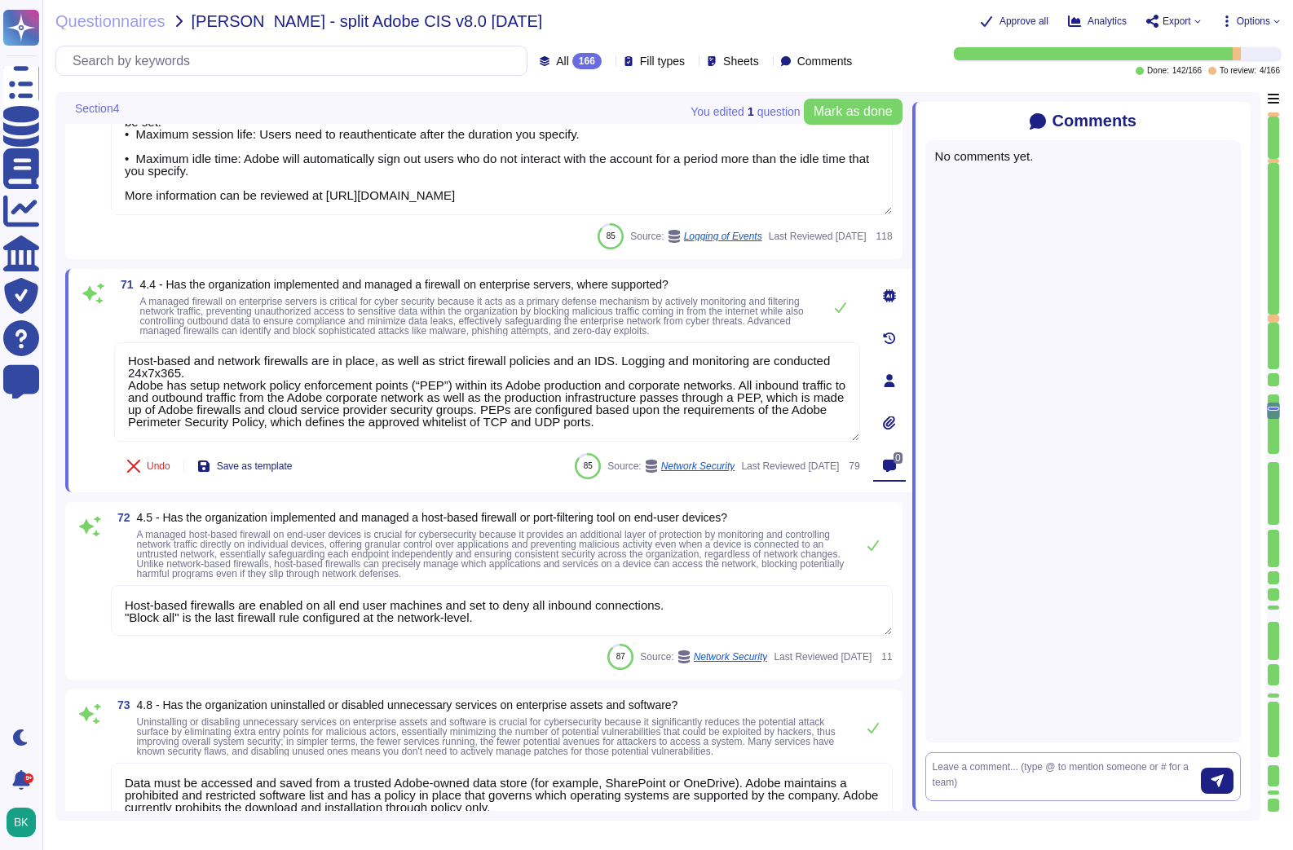
click at [1038, 691] on textarea at bounding box center [1067, 777] width 268 height 34
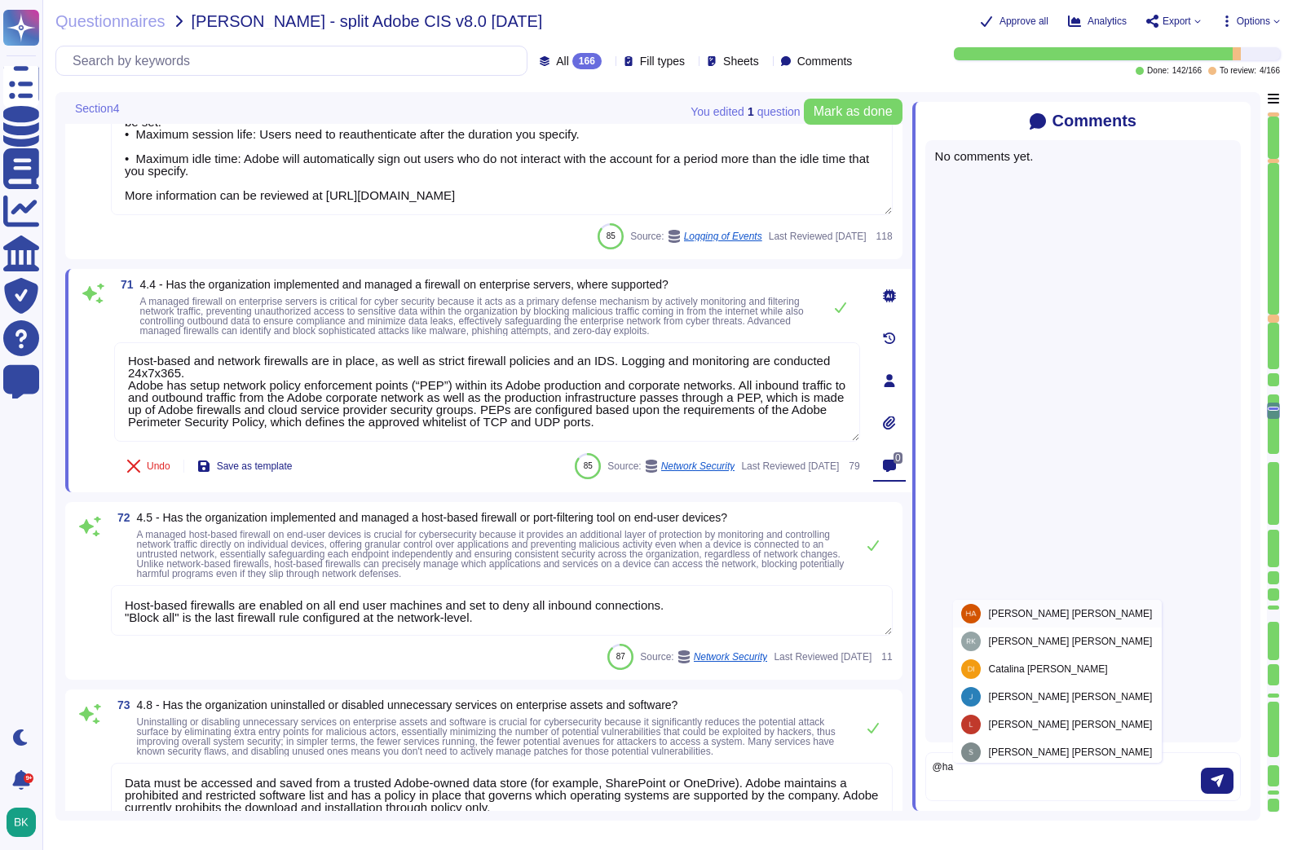
click at [1025, 619] on div "[PERSON_NAME]" at bounding box center [1057, 614] width 193 height 20
type textarea "@[PERSON_NAME]"
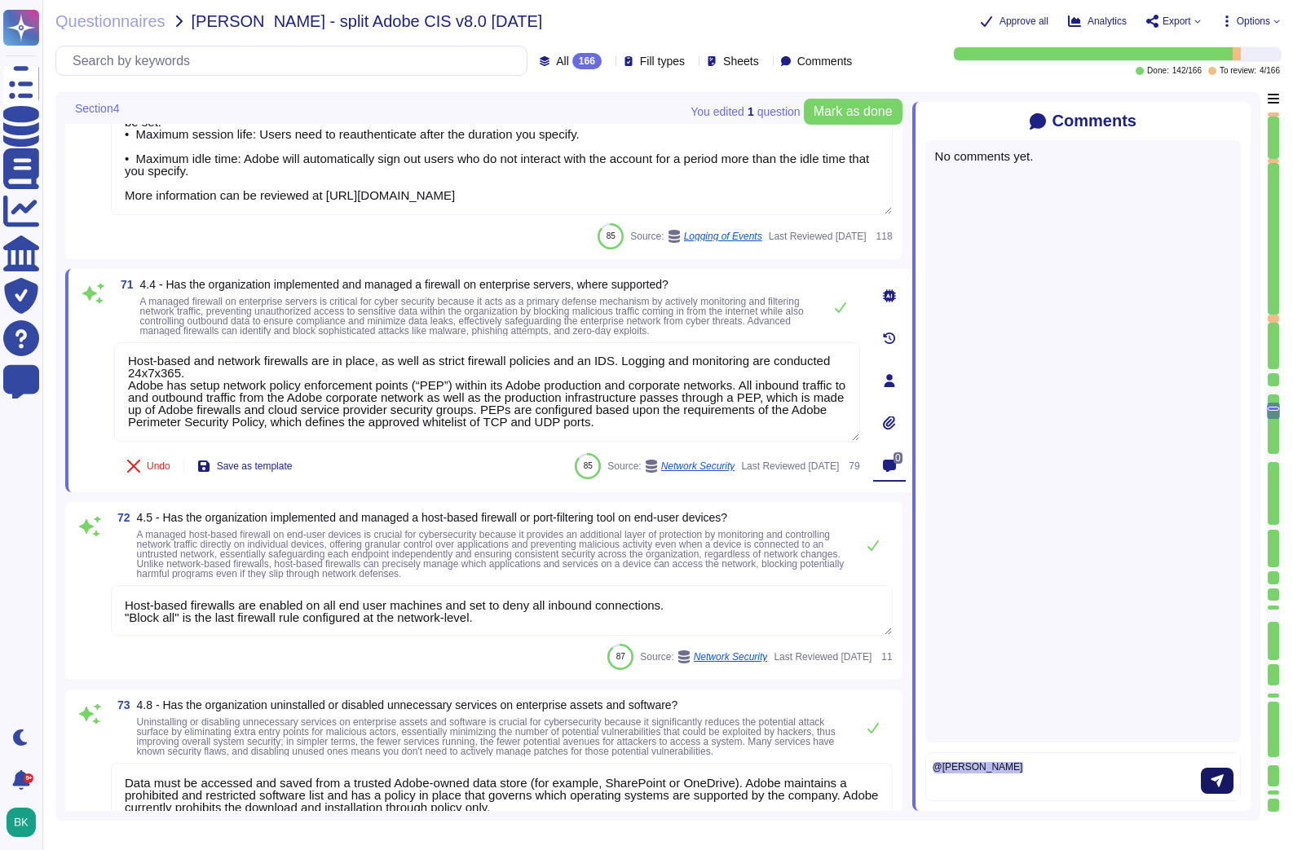
click at [1219, 691] on button "submit" at bounding box center [1217, 781] width 33 height 26
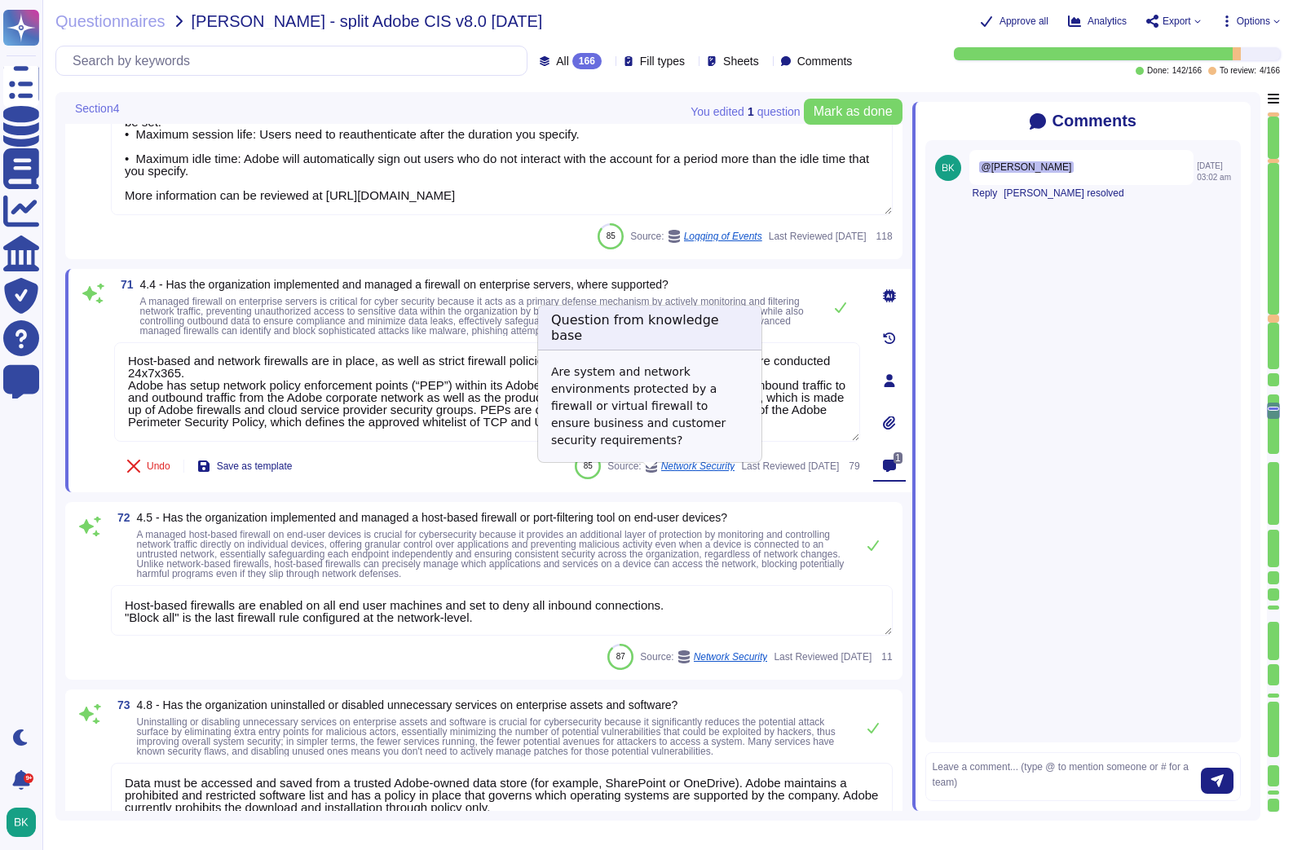
click at [661, 471] on span "Network Security" at bounding box center [698, 466] width 74 height 10
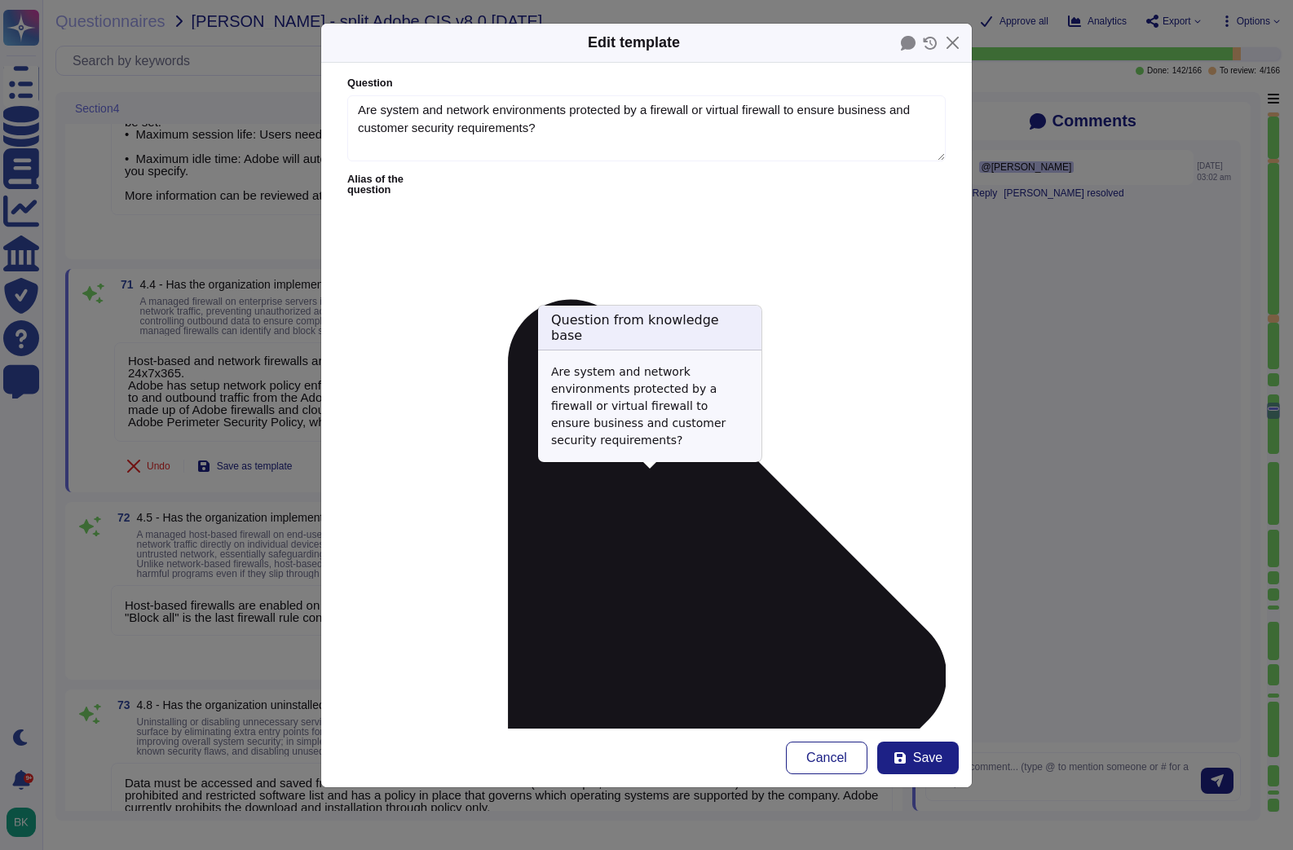
type textarea "Are system and network environments protected by a firewall or virtual firewall…"
type textarea "Host-based and network firewalls are in place, as well as strict firewall polic…"
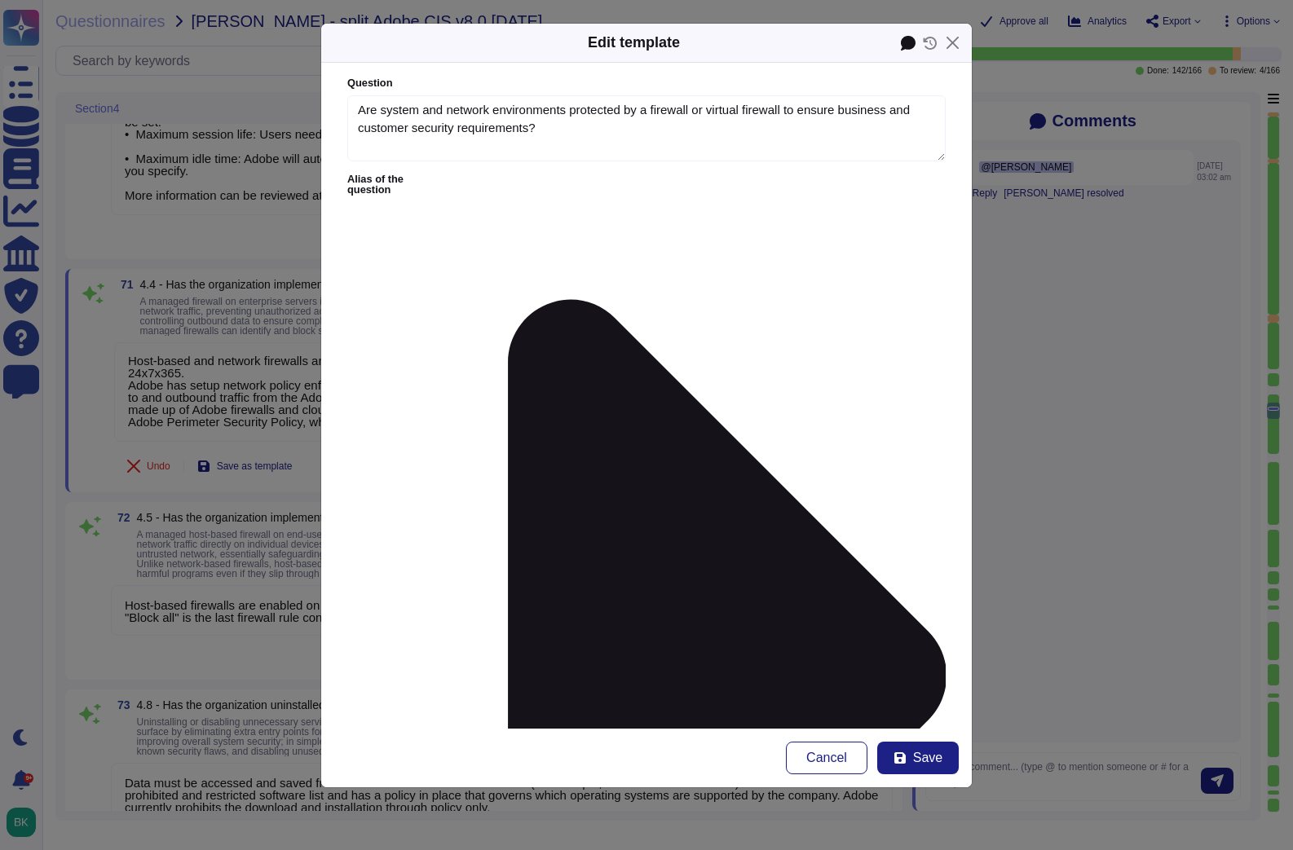
click at [907, 49] on icon at bounding box center [908, 43] width 15 height 15
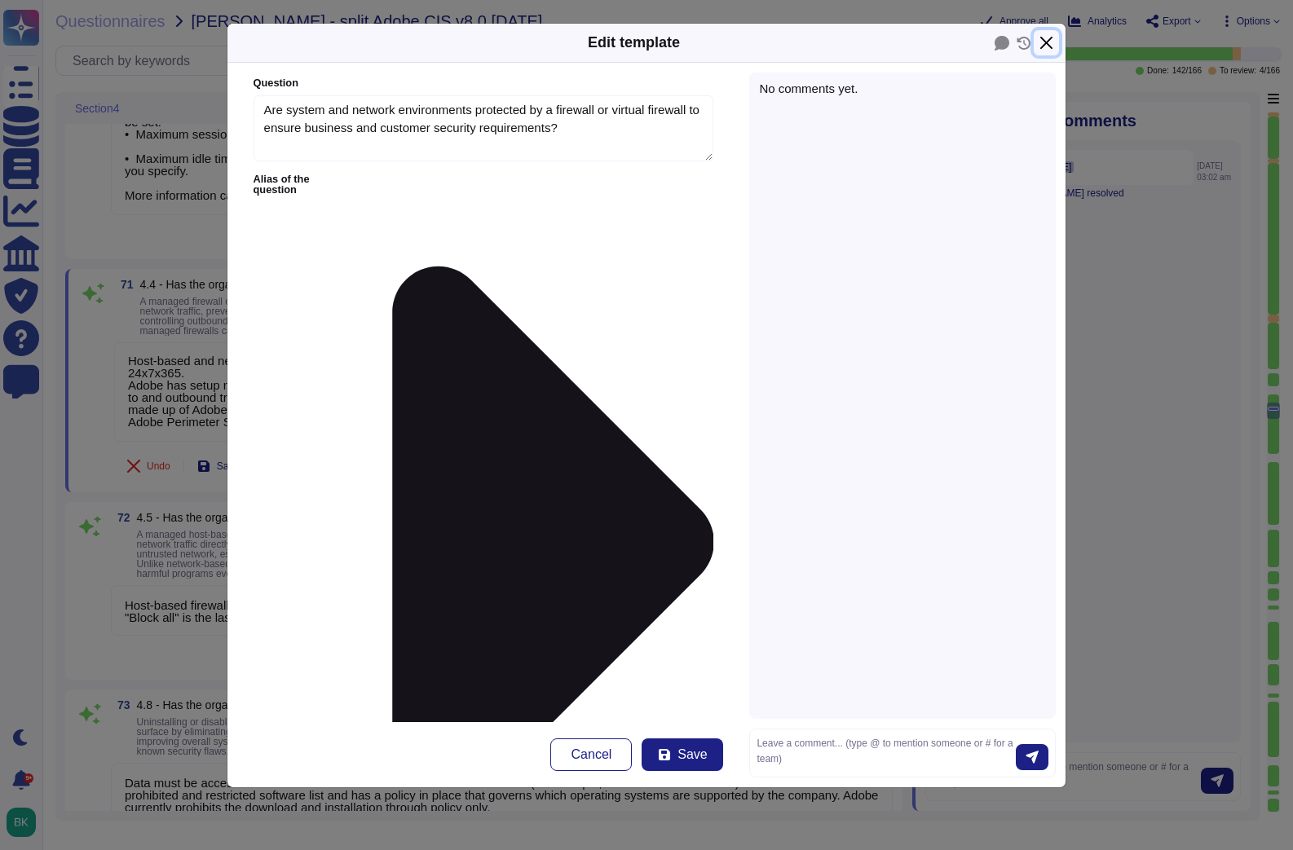
click at [1052, 47] on button "Close" at bounding box center [1046, 42] width 25 height 25
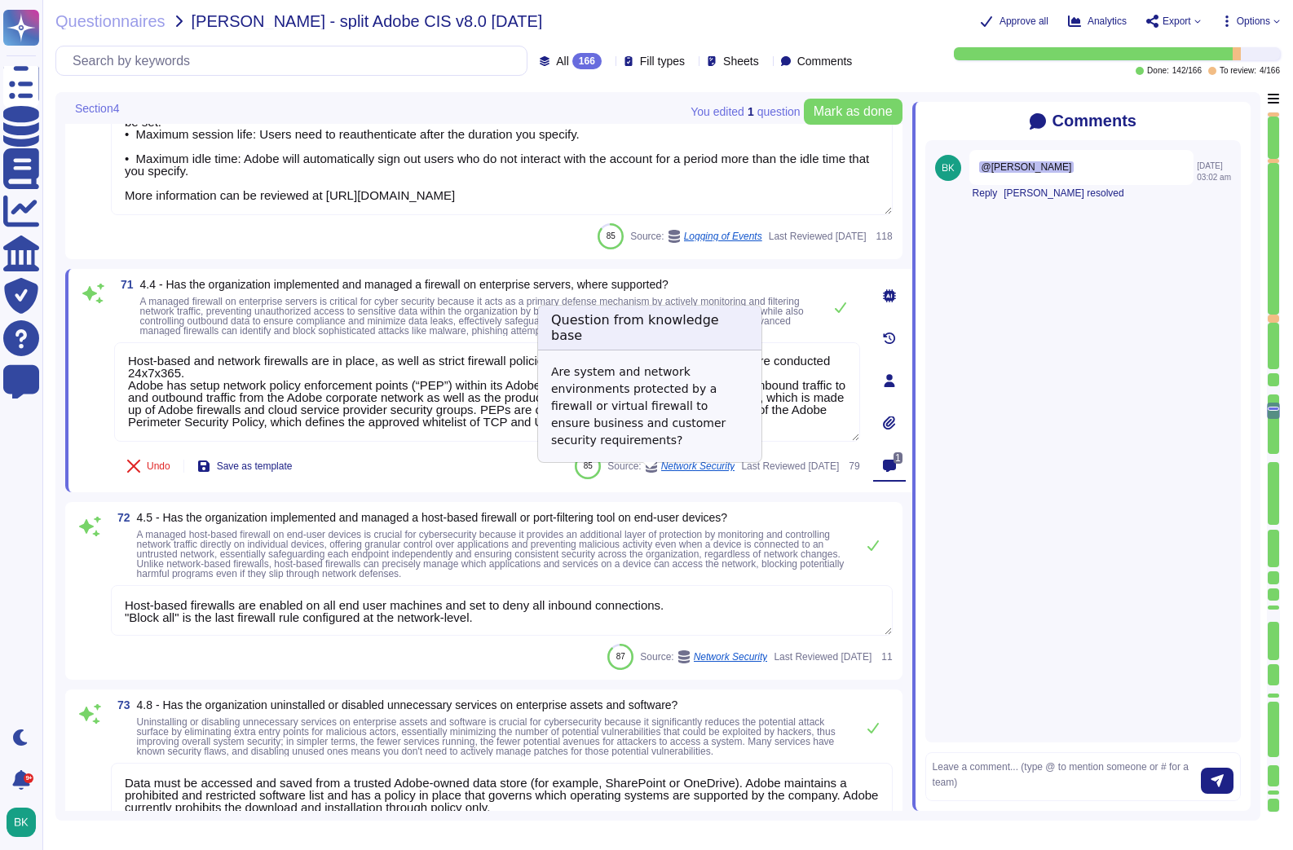
click at [661, 471] on span "Network Security" at bounding box center [698, 466] width 74 height 10
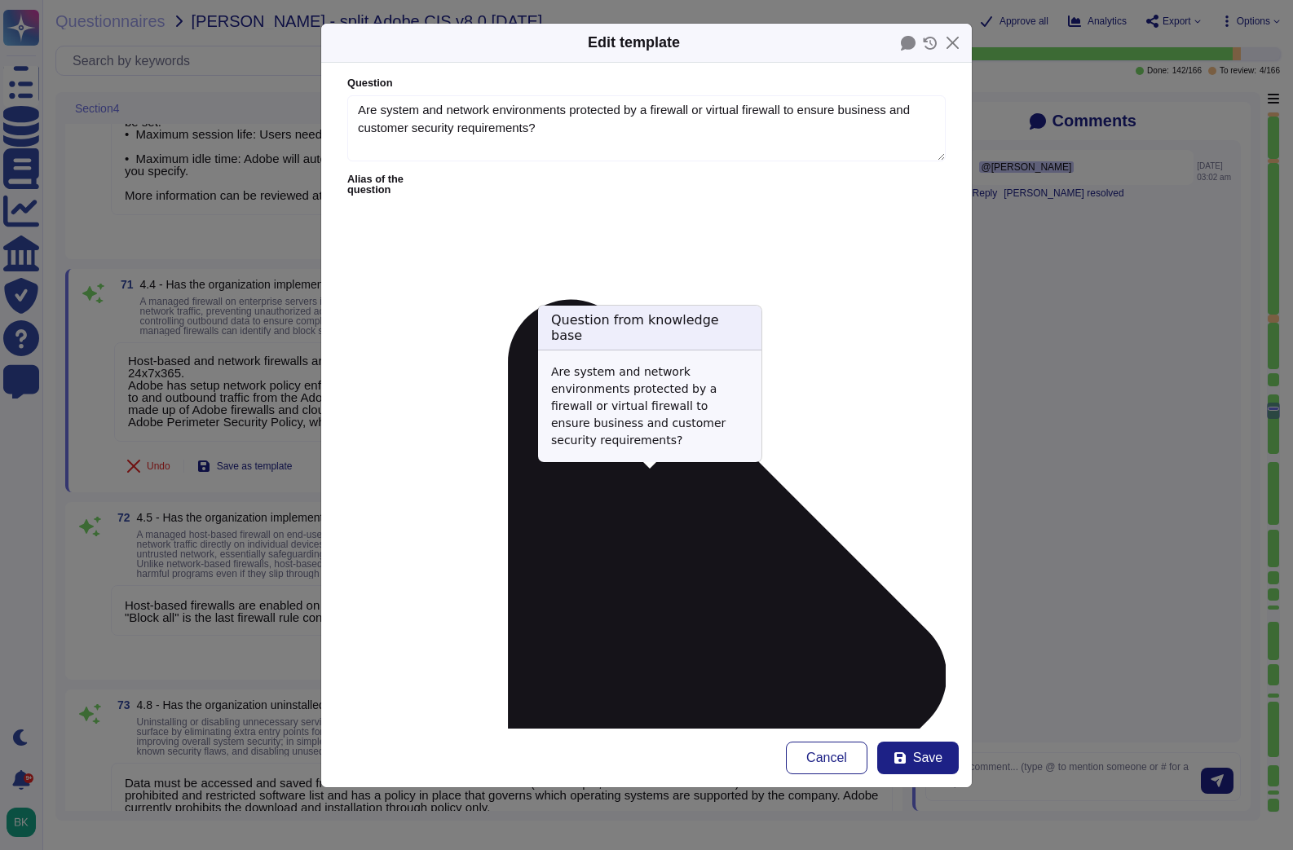
type textarea "Are system and network environments protected by a firewall or virtual firewall…"
type textarea "Host-based and network firewalls are in place, as well as strict firewall polic…"
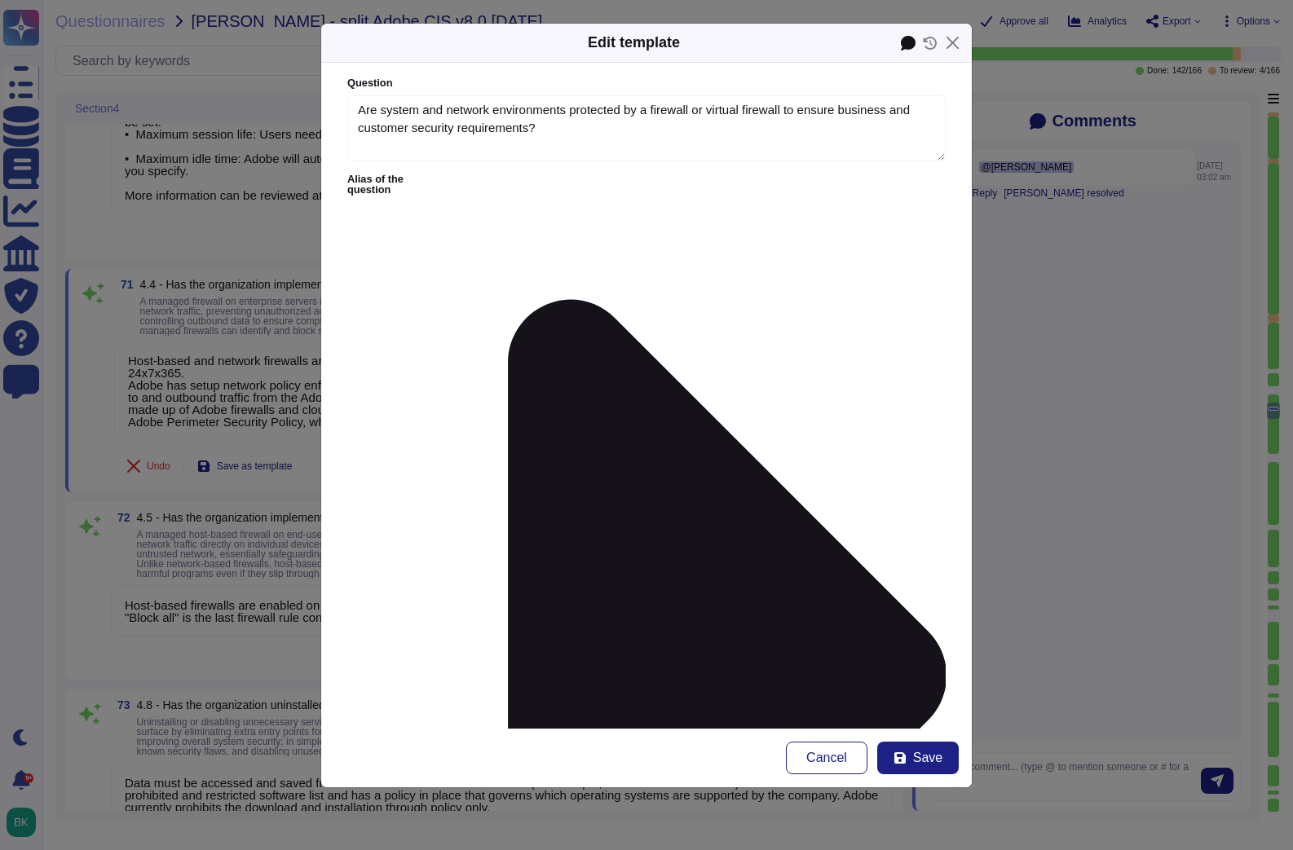
click at [915, 47] on icon at bounding box center [908, 43] width 15 height 15
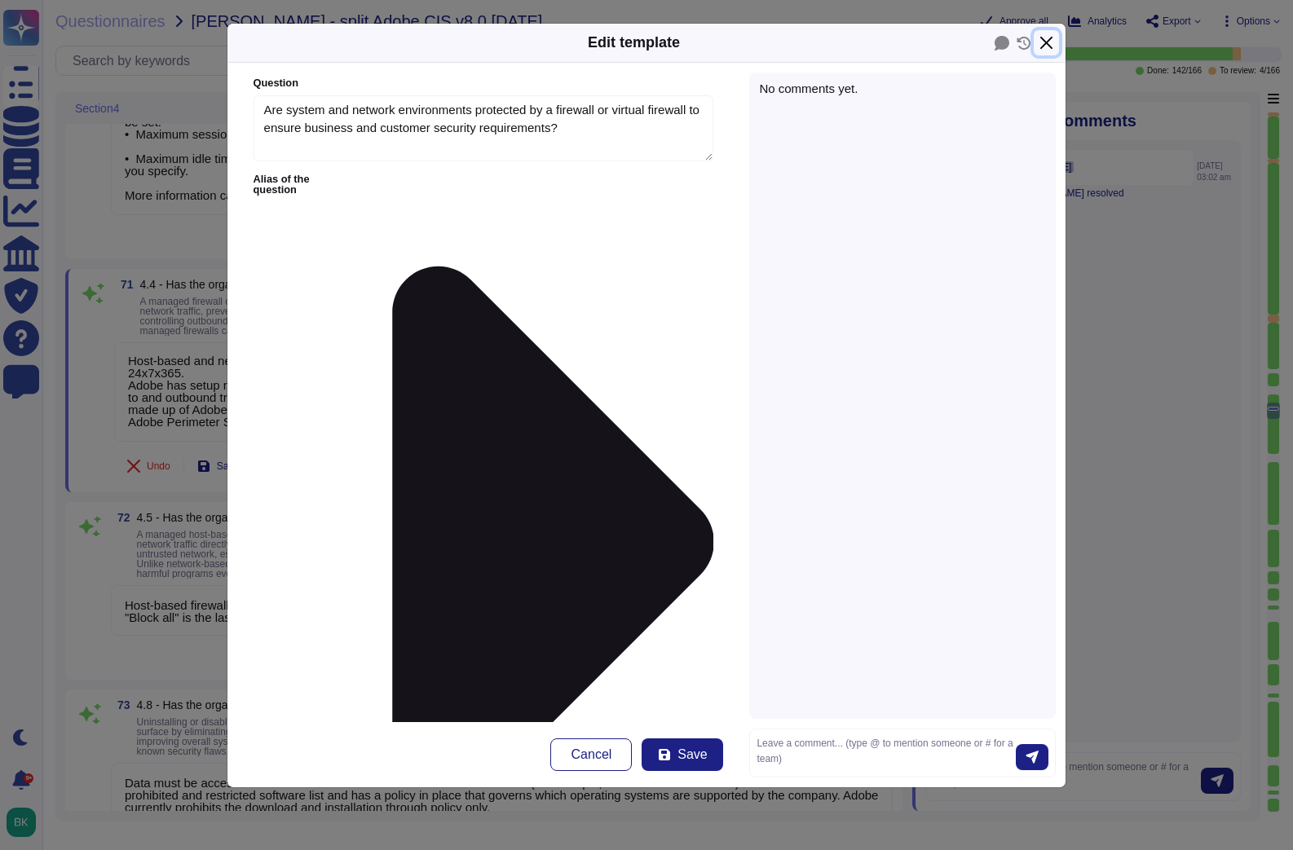
click at [1051, 42] on button "Close" at bounding box center [1046, 42] width 25 height 25
